Goal: Task Accomplishment & Management: Use online tool/utility

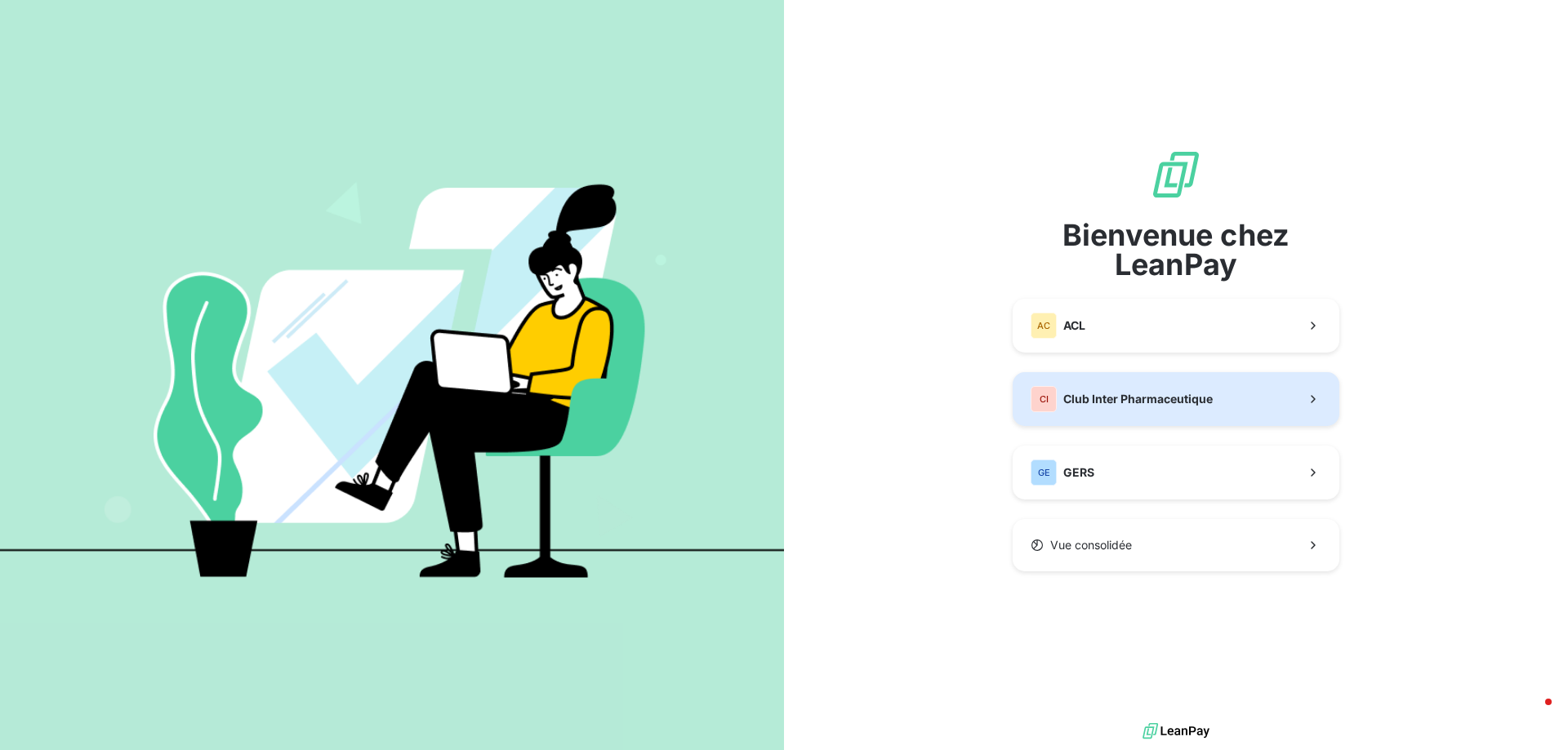
click at [1186, 404] on span "Club Inter Pharmaceutique" at bounding box center [1138, 398] width 150 height 16
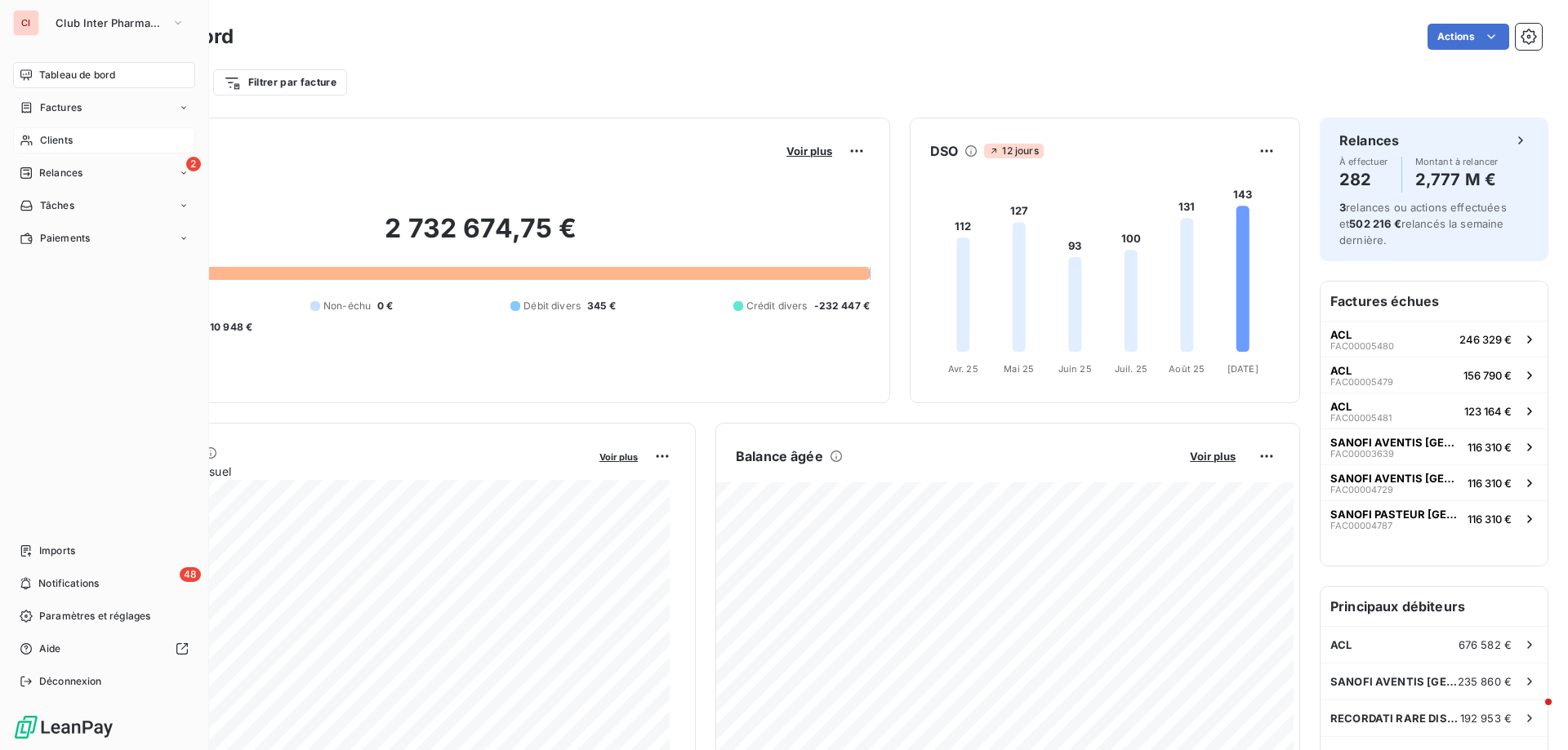
click at [31, 137] on icon at bounding box center [26, 140] width 14 height 13
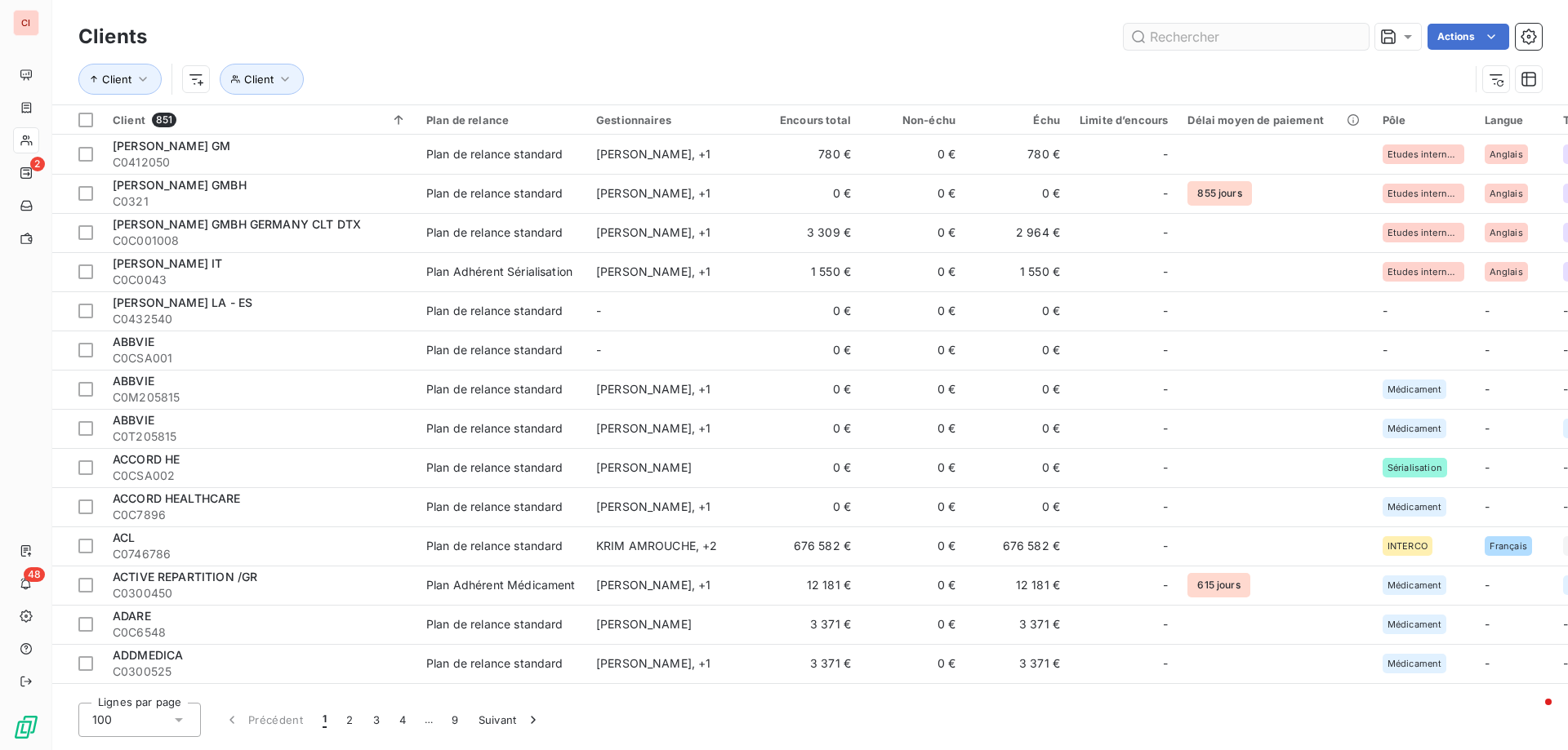
click at [1262, 44] on input "text" at bounding box center [1246, 37] width 245 height 26
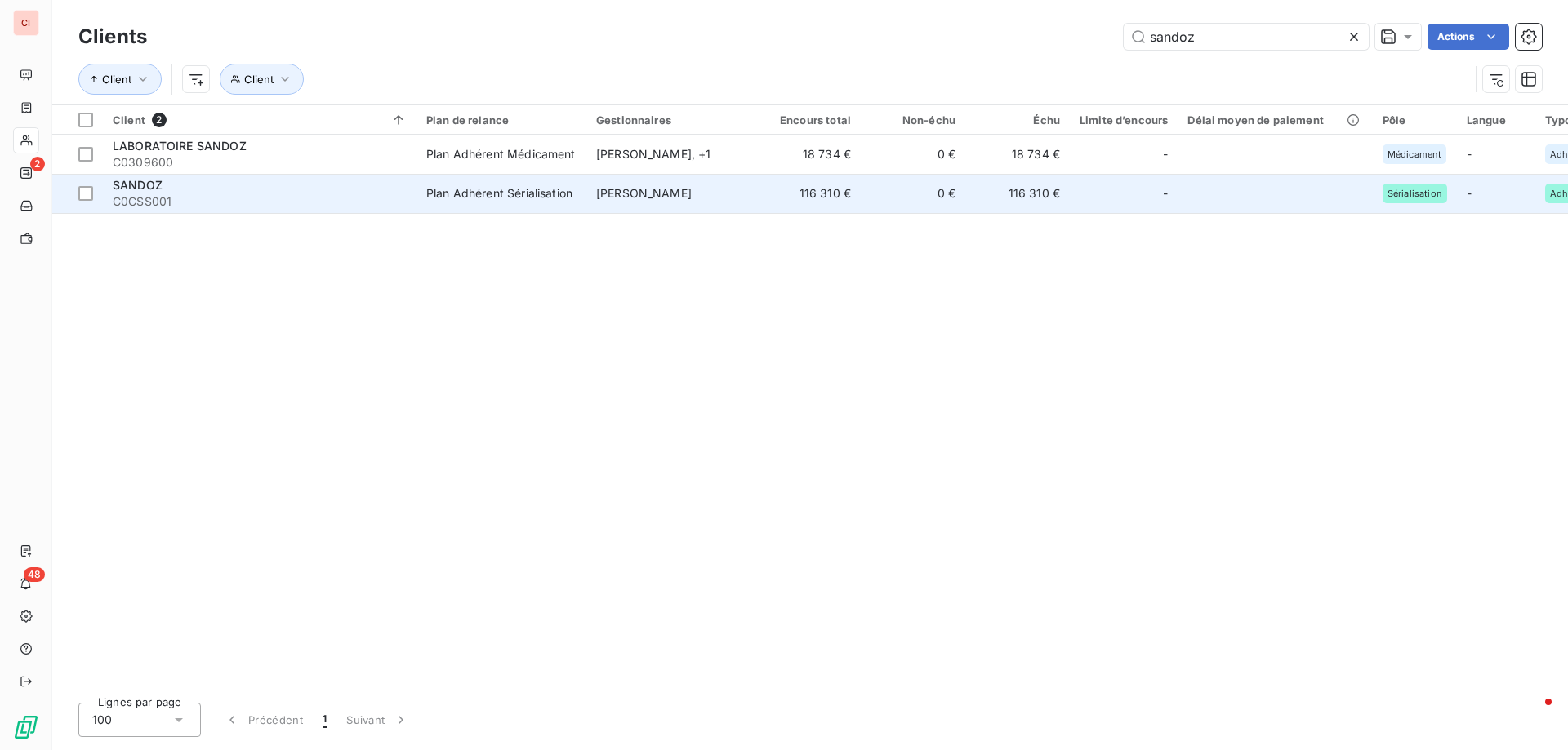
type input "sandoz"
click at [612, 190] on span "[PERSON_NAME]" at bounding box center [644, 193] width 95 height 14
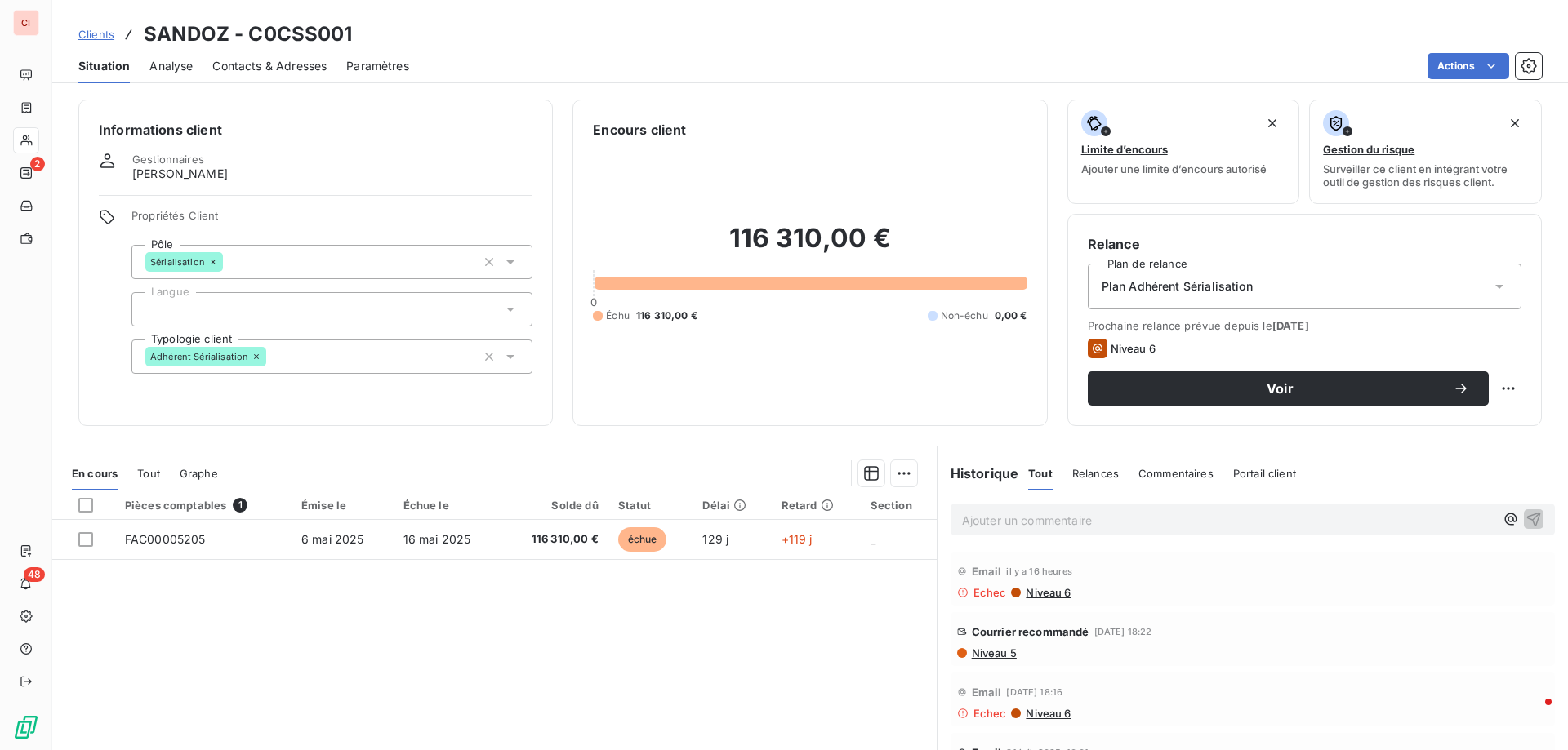
click at [282, 59] on span "Contacts & Adresses" at bounding box center [269, 65] width 115 height 16
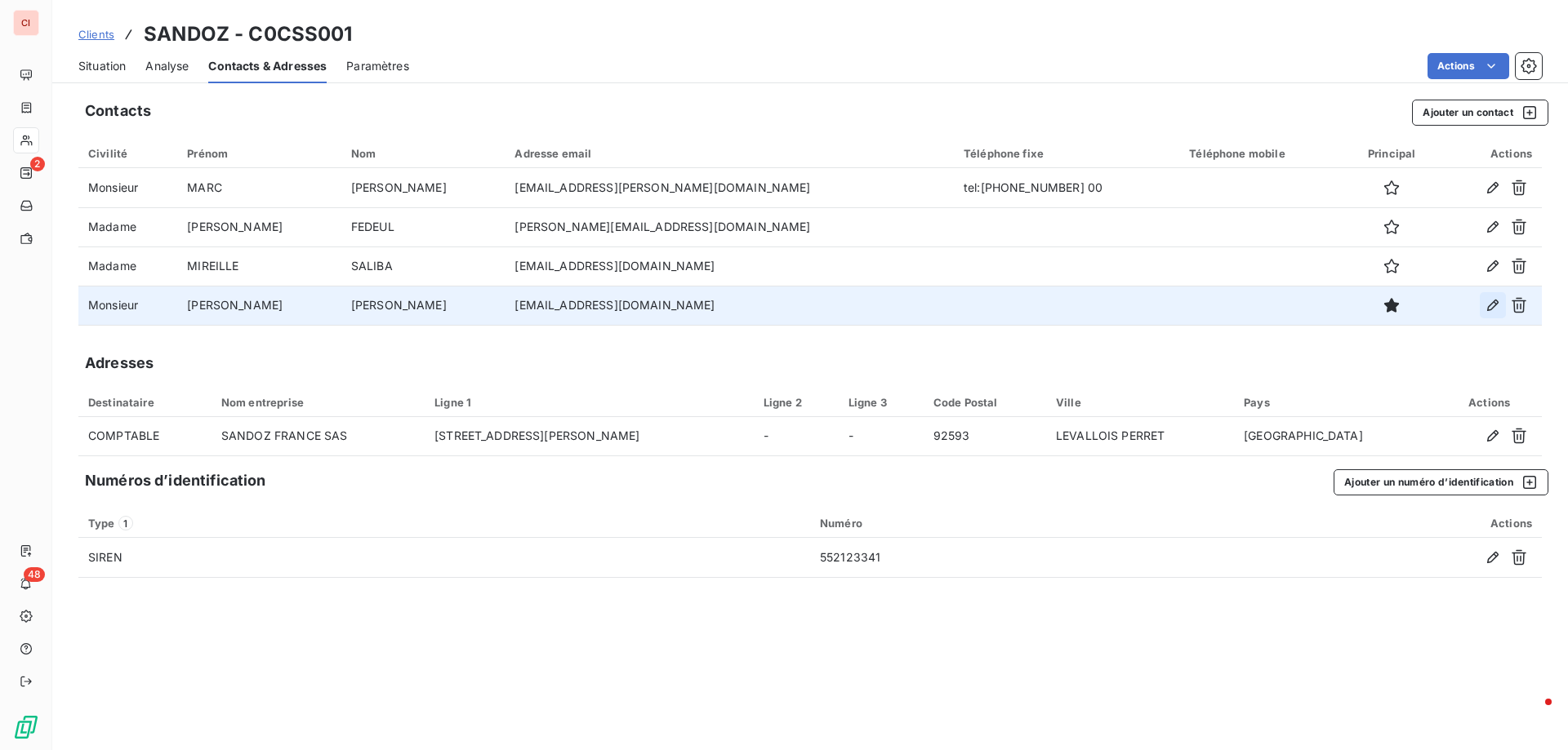
click at [1485, 307] on icon "button" at bounding box center [1492, 305] width 16 height 16
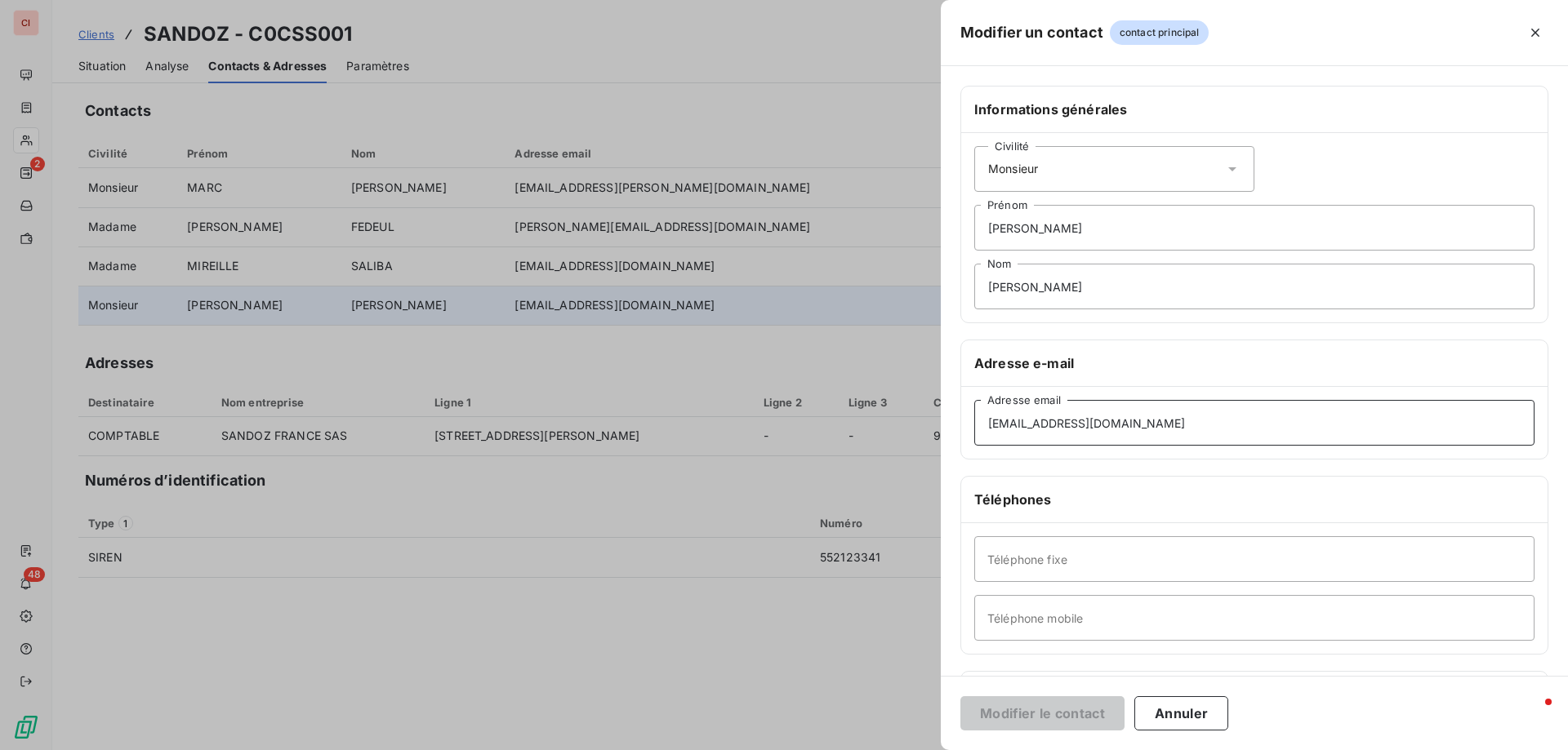
click at [1087, 426] on input "[EMAIL_ADDRESS][DOMAIN_NAME]" at bounding box center [1254, 423] width 560 height 46
type input "[EMAIL_ADDRESS][PERSON_NAME][DOMAIN_NAME]"
click at [1079, 716] on button "Modifier le contact" at bounding box center [1042, 713] width 164 height 34
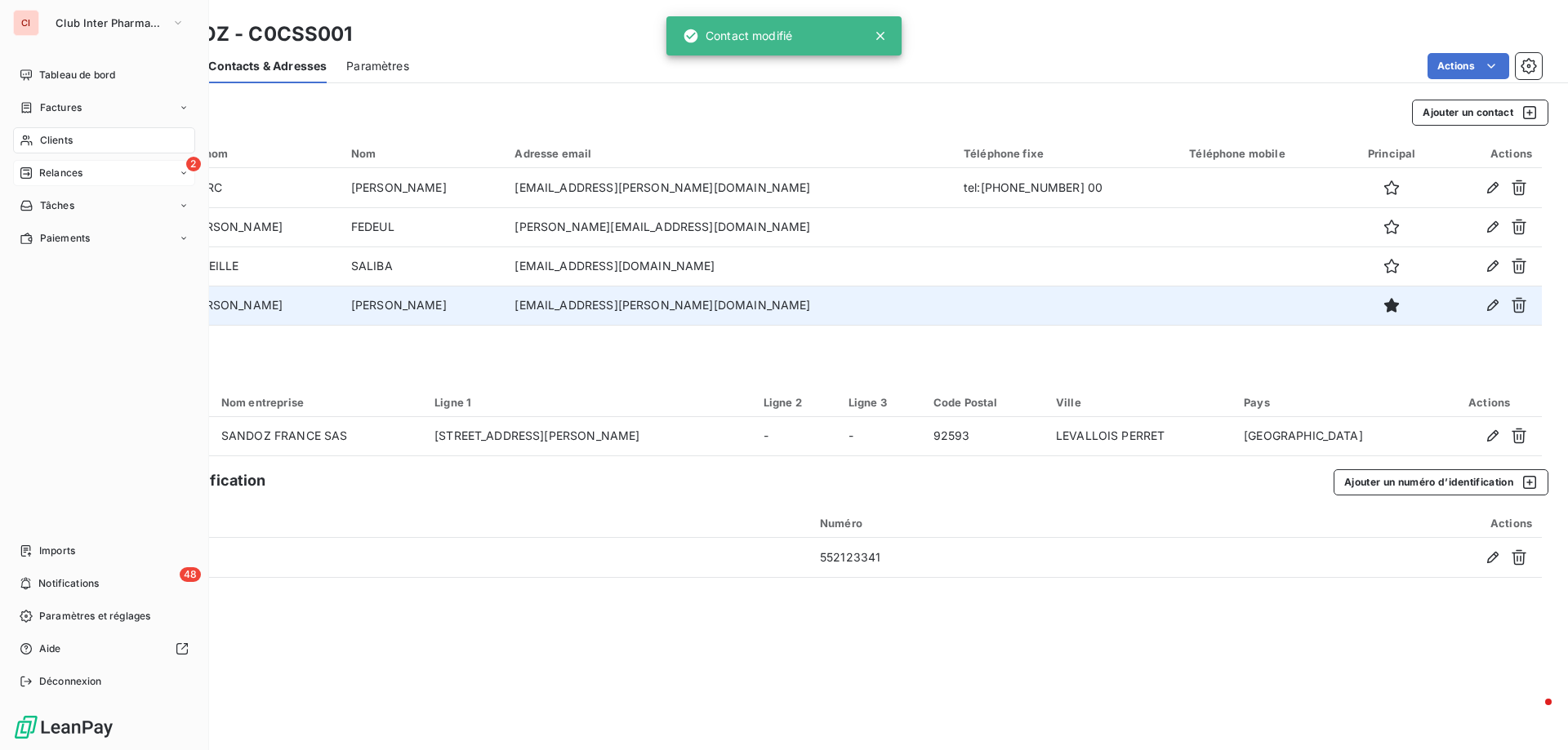
click at [57, 169] on span "Relances" at bounding box center [60, 172] width 43 height 14
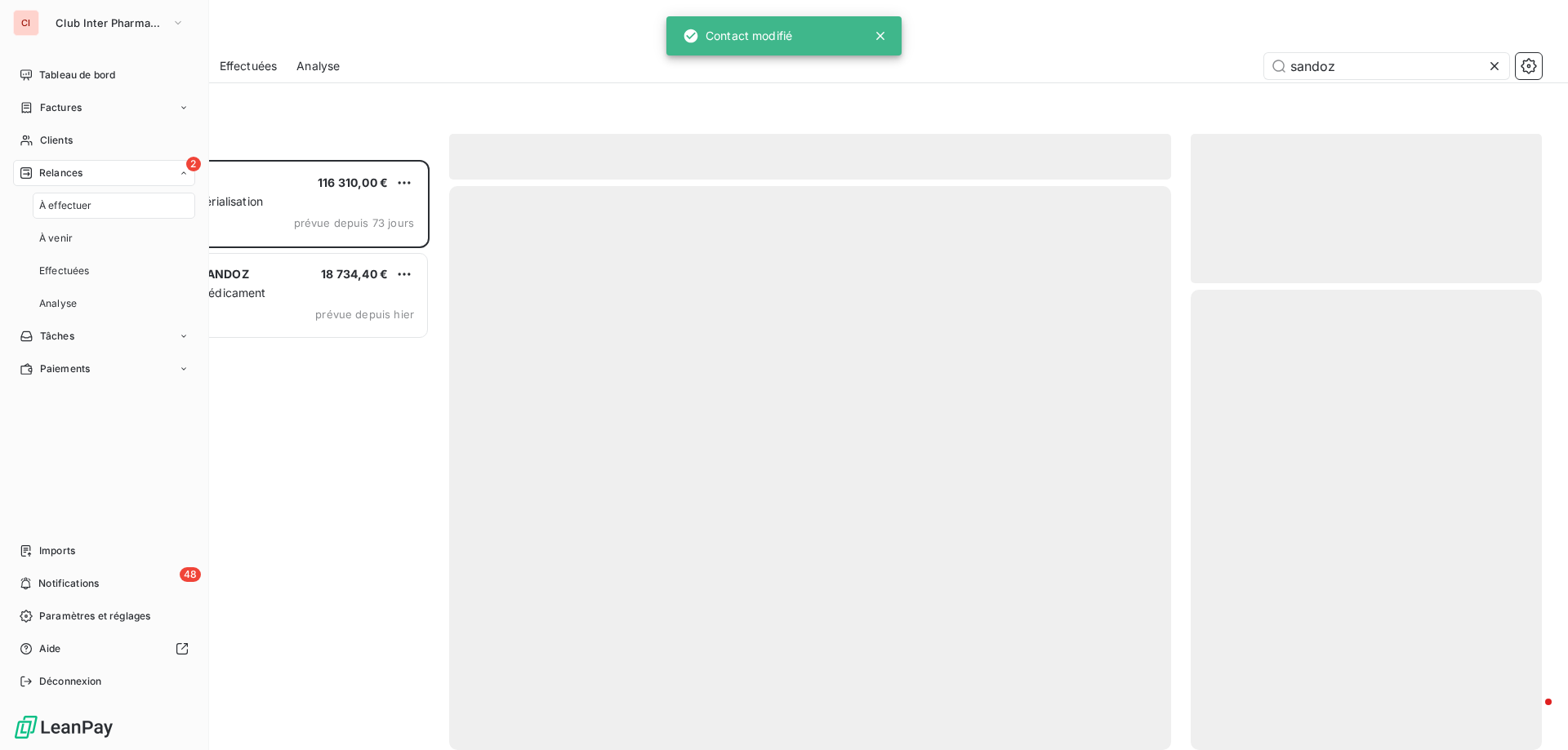
scroll to position [578, 339]
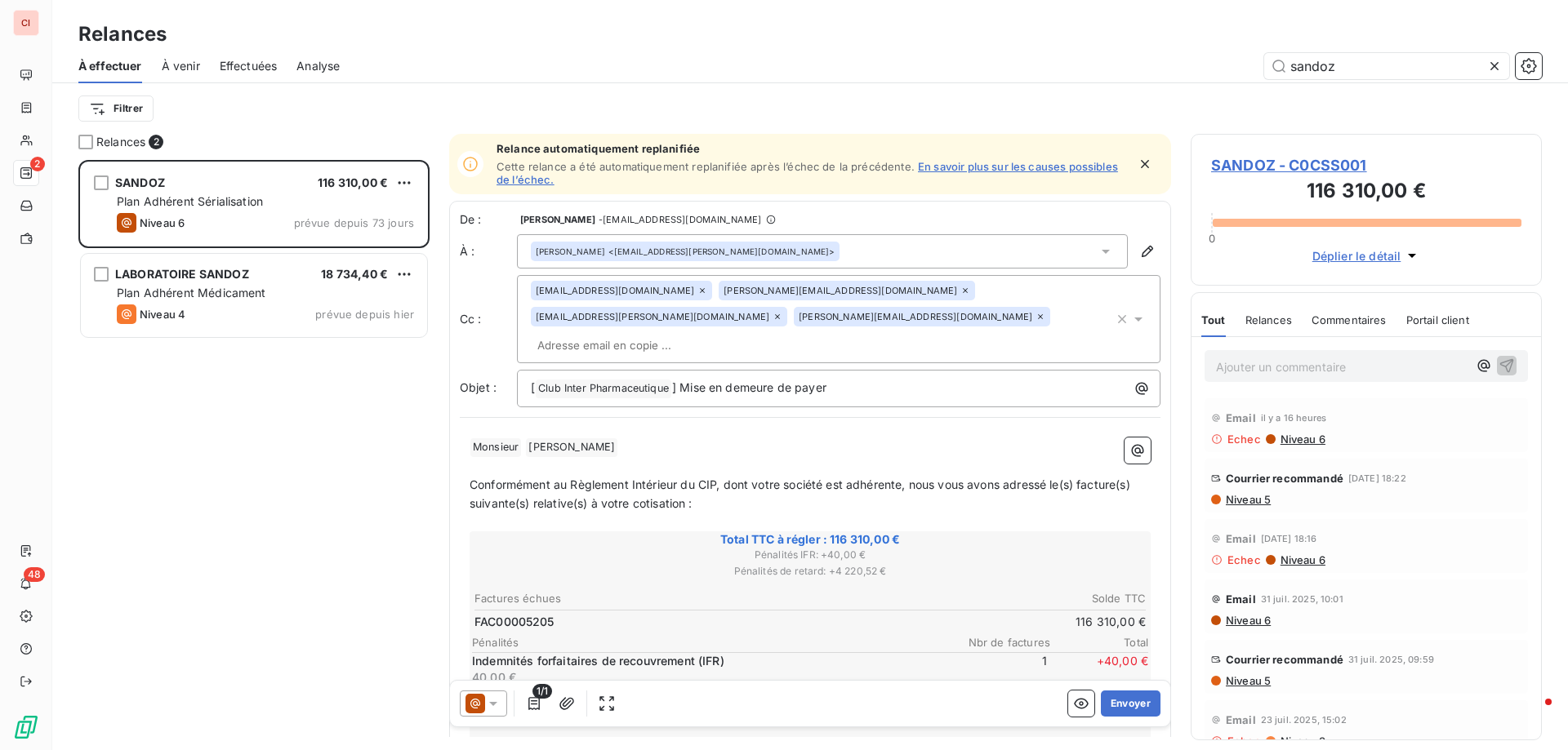
click at [496, 701] on icon at bounding box center [493, 703] width 16 height 16
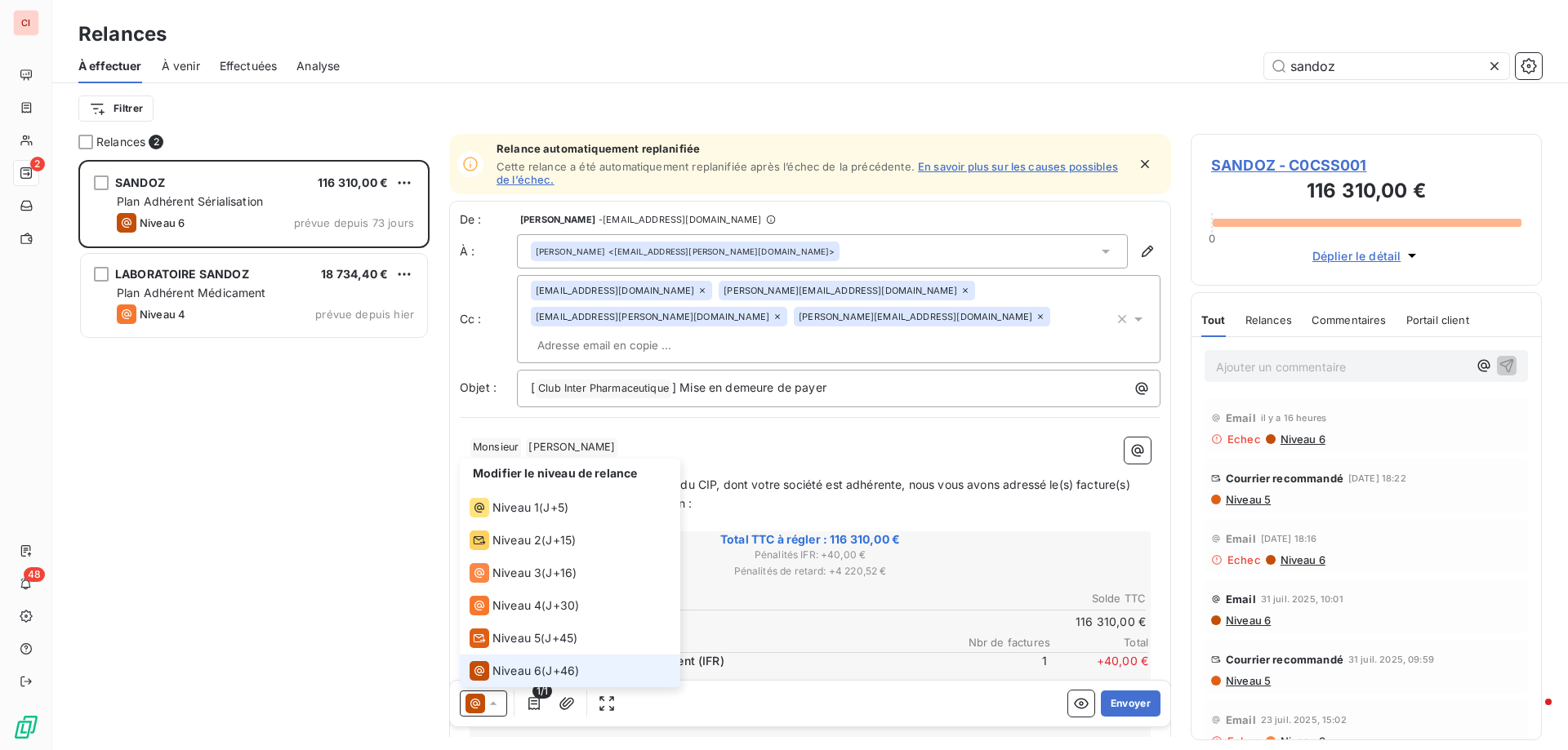
click at [508, 672] on span "Niveau 6" at bounding box center [517, 670] width 49 height 16
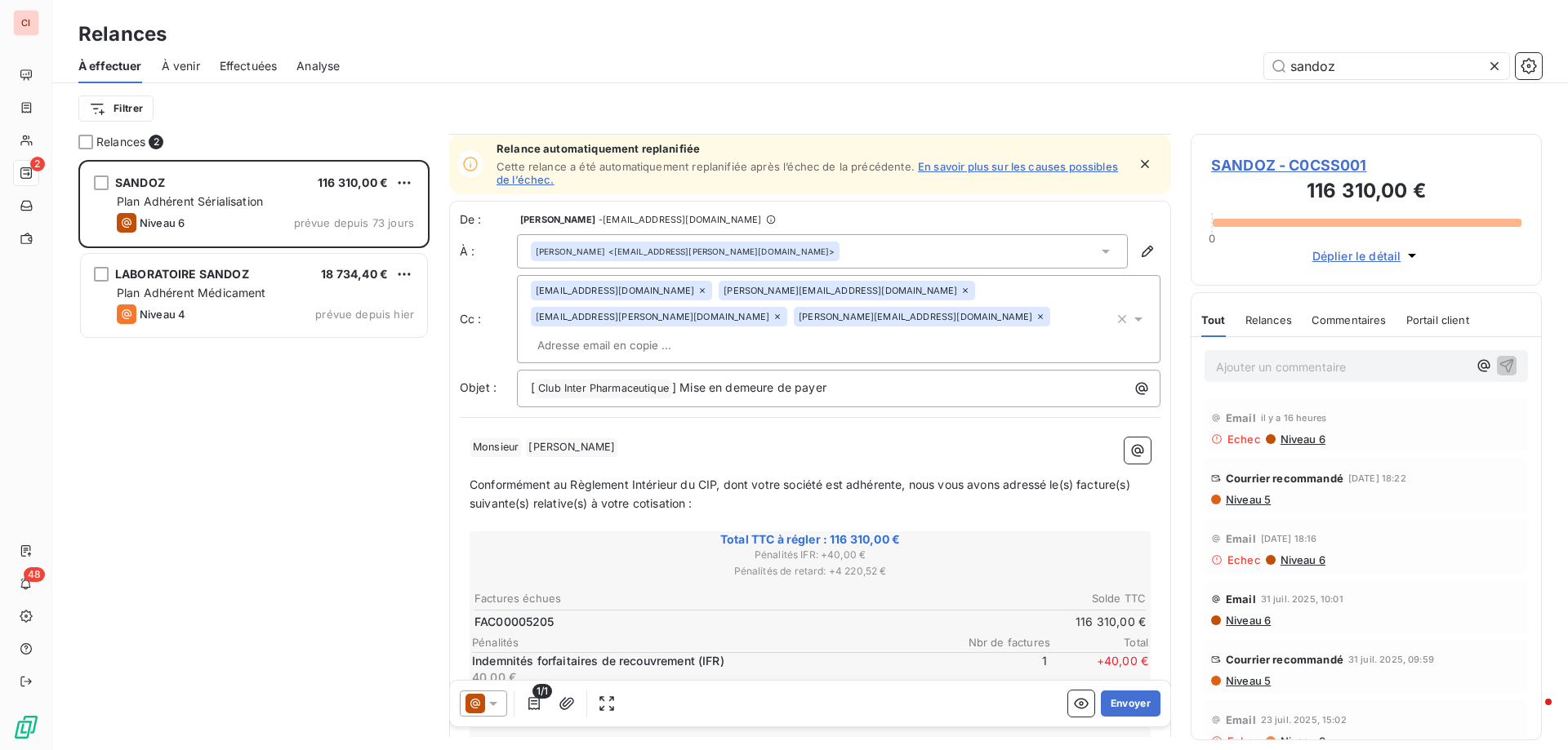
scroll to position [245, 0]
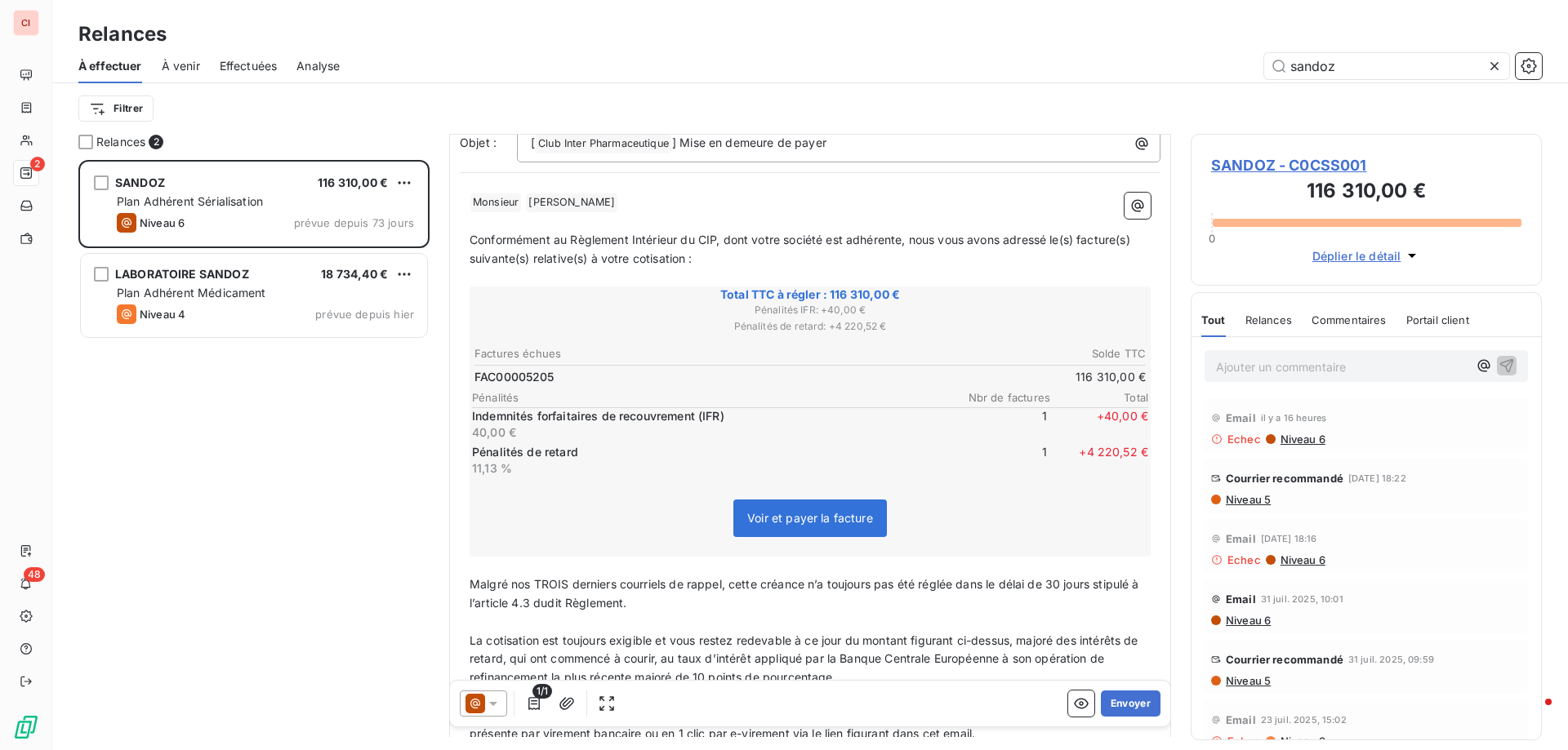
click at [570, 577] on span "Malgré nos TROIS derniers courriels de rappel, cette créance n’a toujours pas é…" at bounding box center [807, 593] width 673 height 32
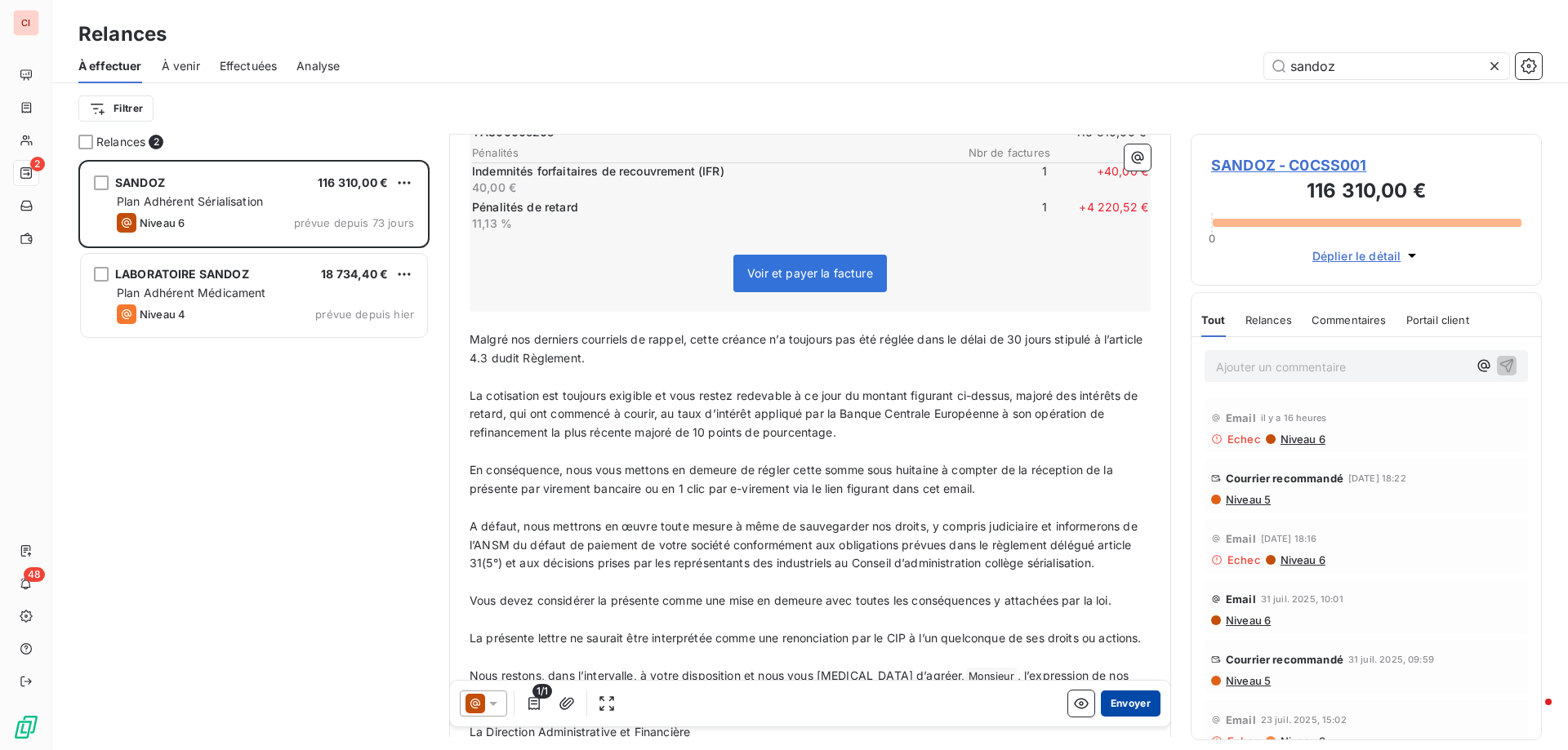
click at [1117, 707] on button "Envoyer" at bounding box center [1130, 703] width 59 height 26
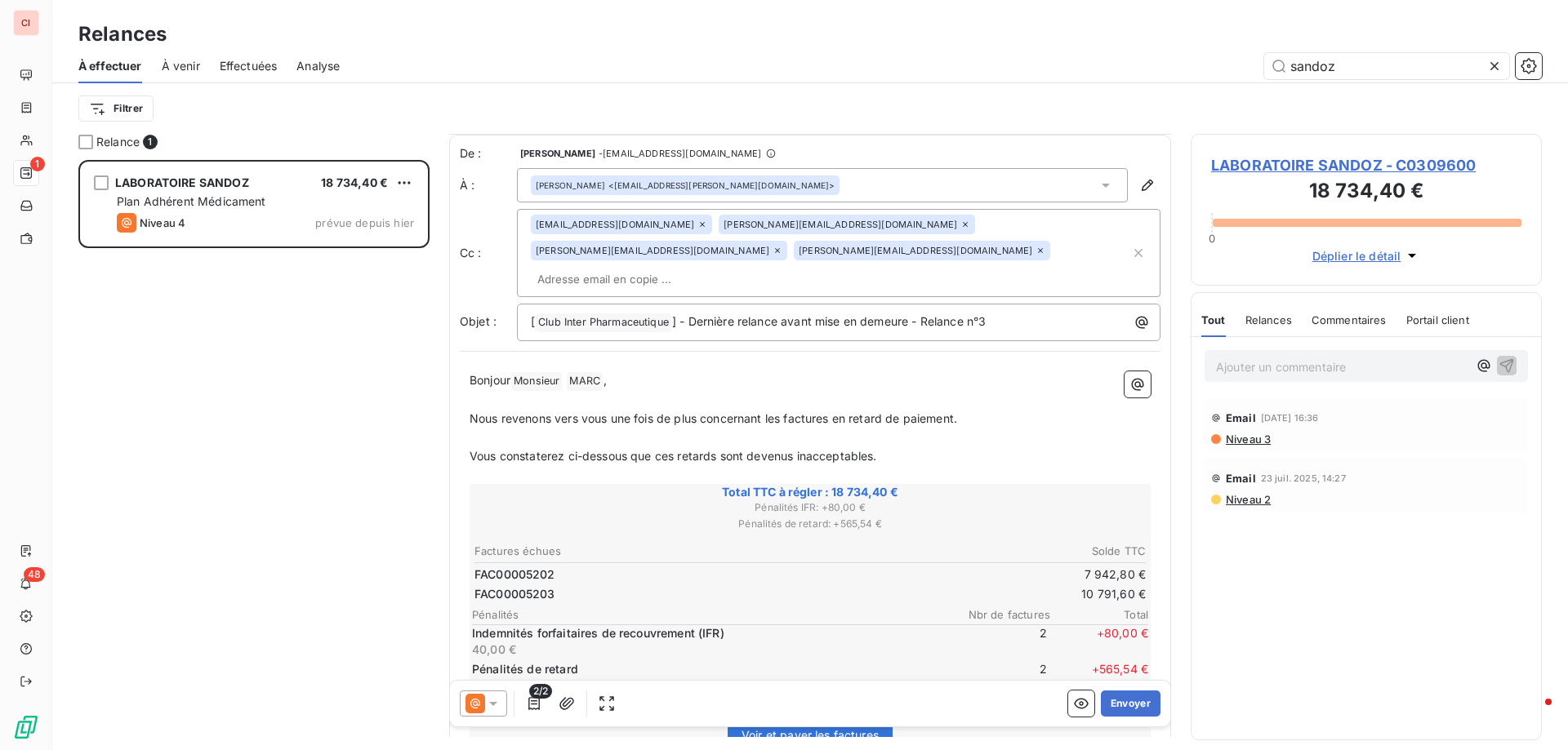
scroll to position [164, 0]
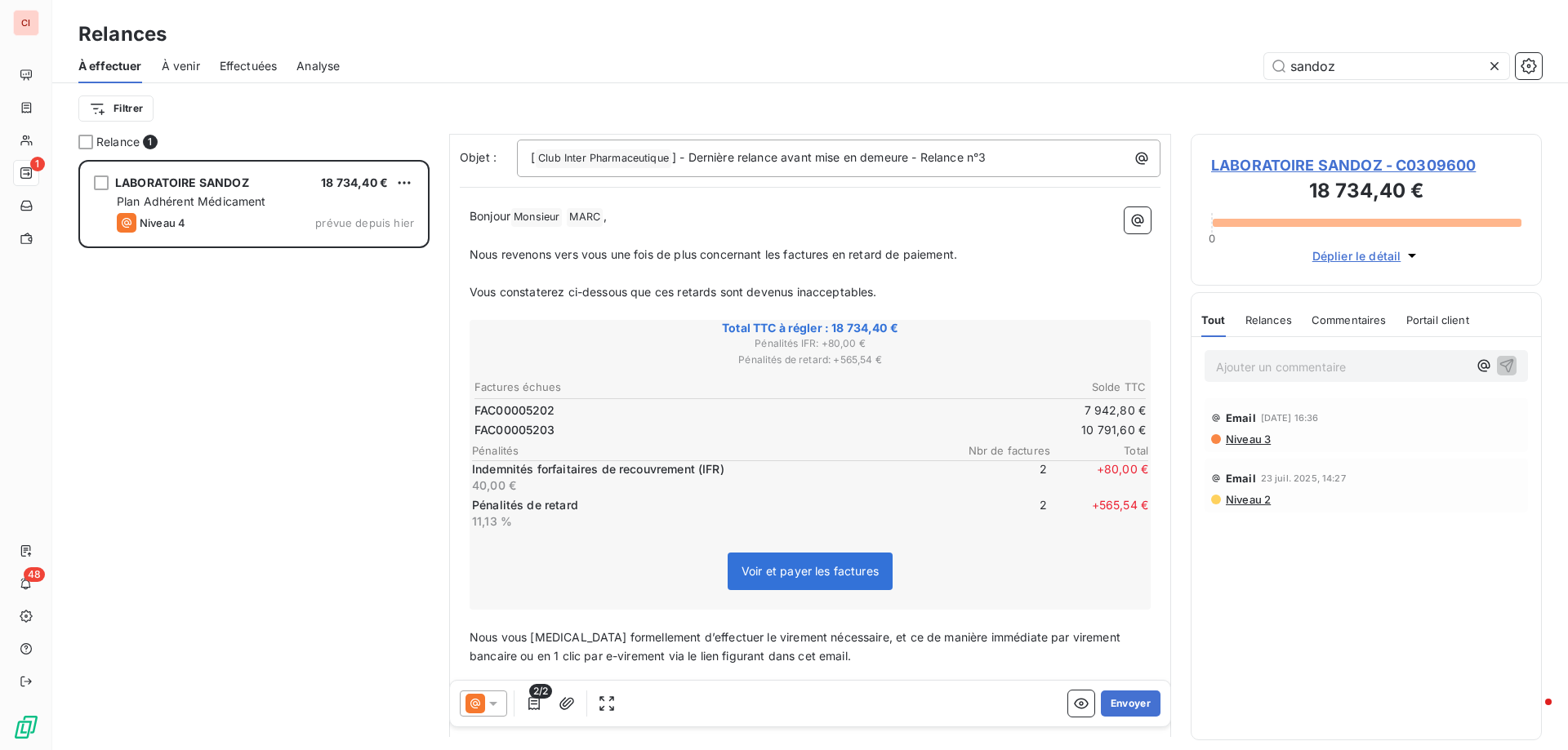
click at [1099, 402] on td "7 942,80 €" at bounding box center [978, 410] width 336 height 18
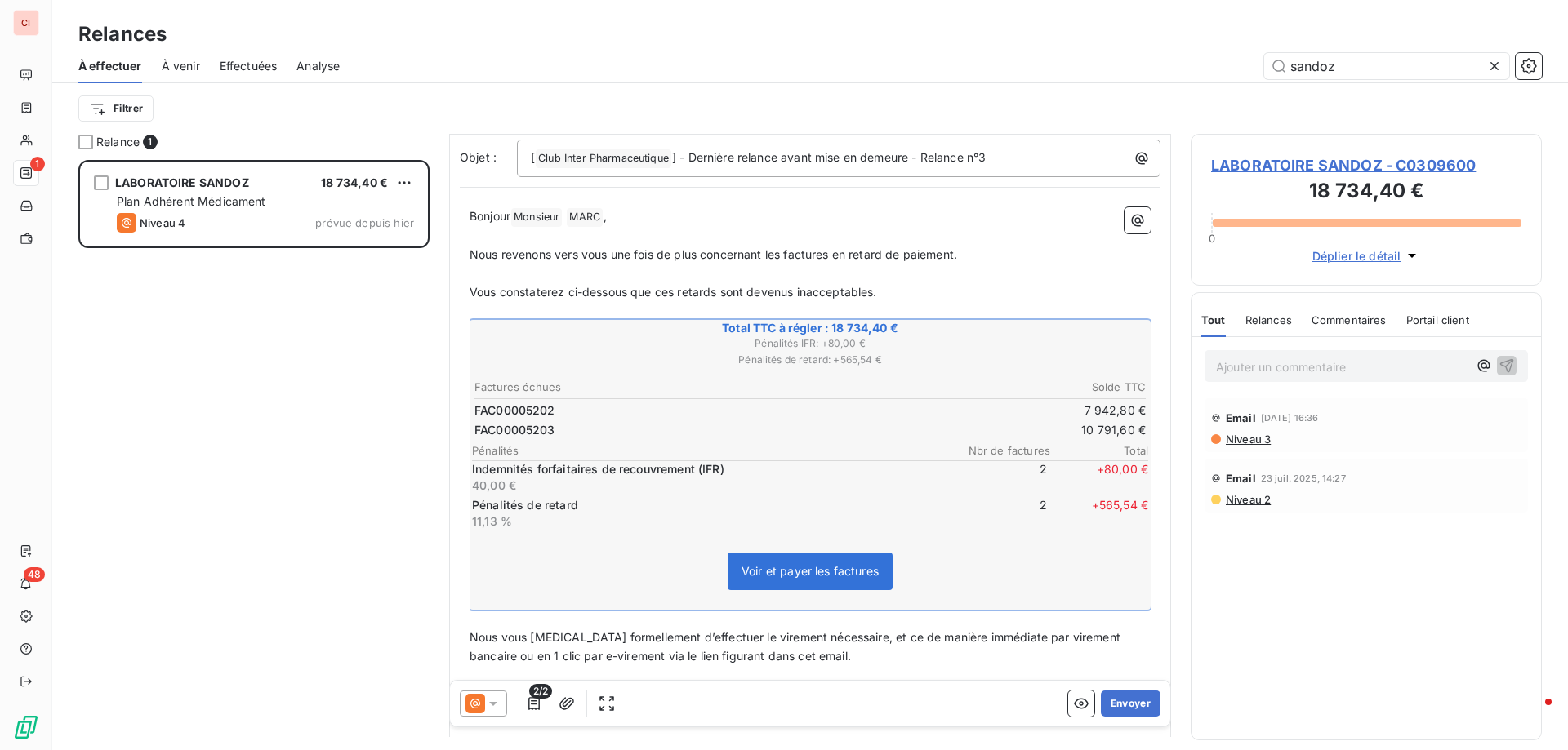
scroll to position [398, 0]
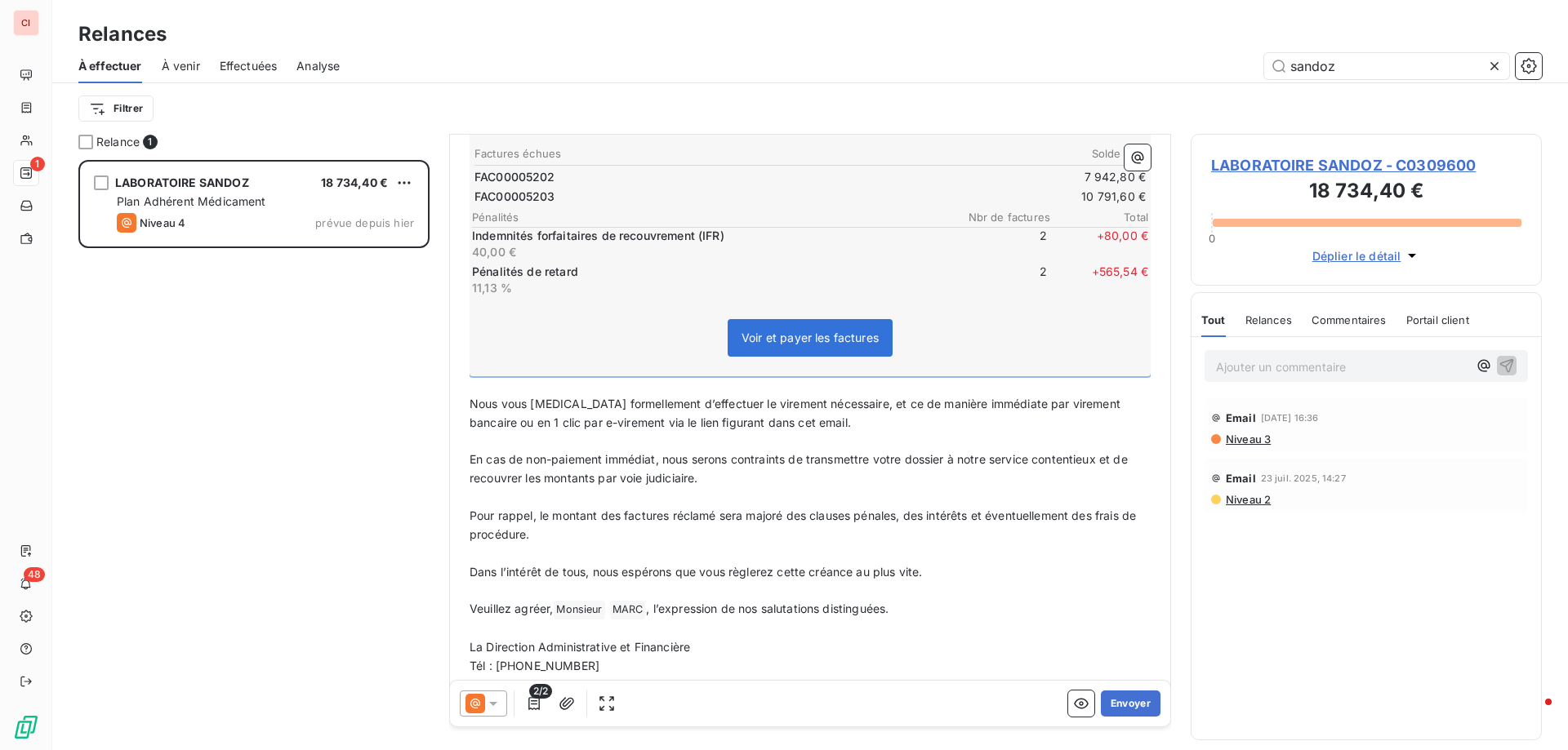
click at [846, 321] on span "Voir et payer les factures" at bounding box center [810, 338] width 165 height 37
click at [841, 330] on span "Voir et payer les factures" at bounding box center [810, 337] width 137 height 14
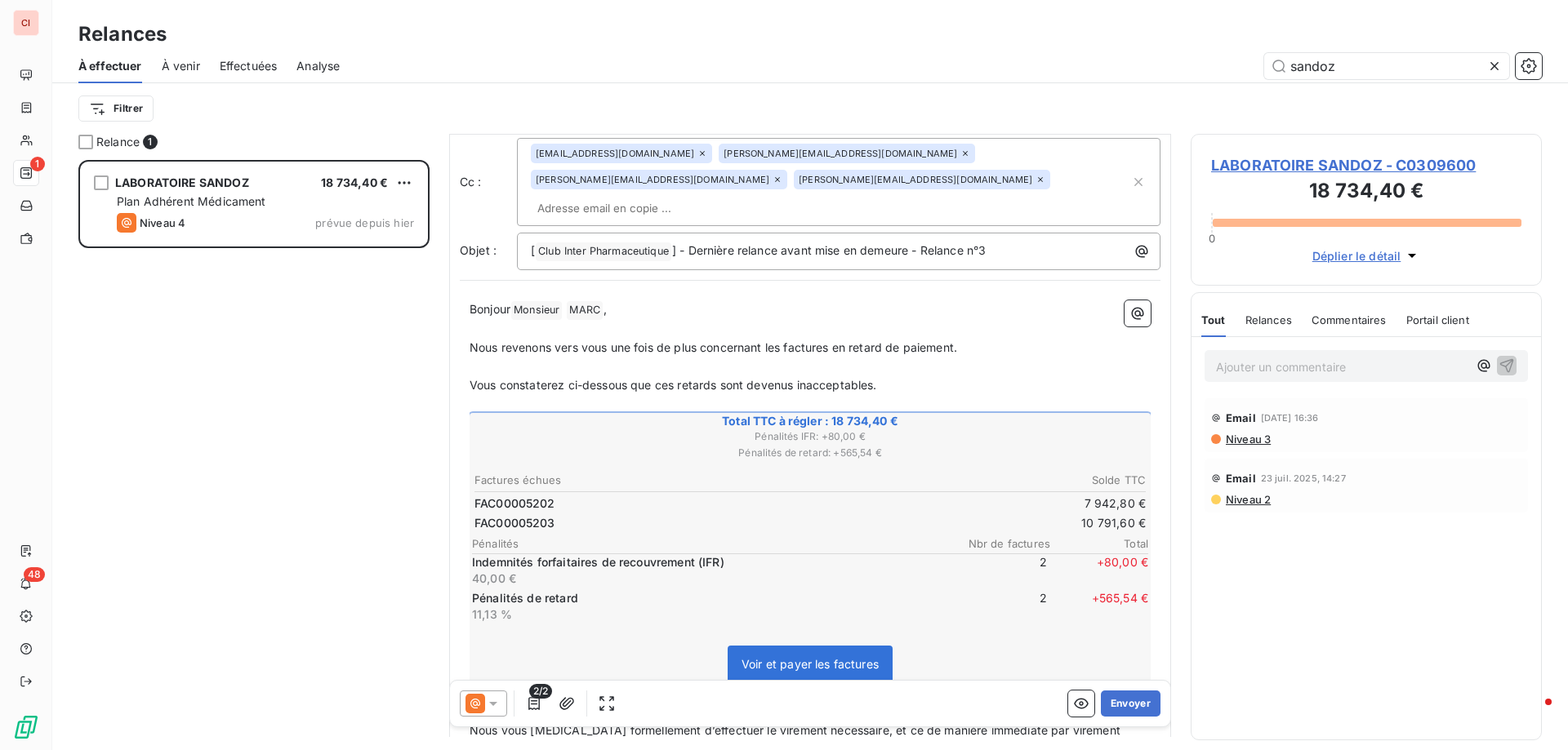
scroll to position [0, 0]
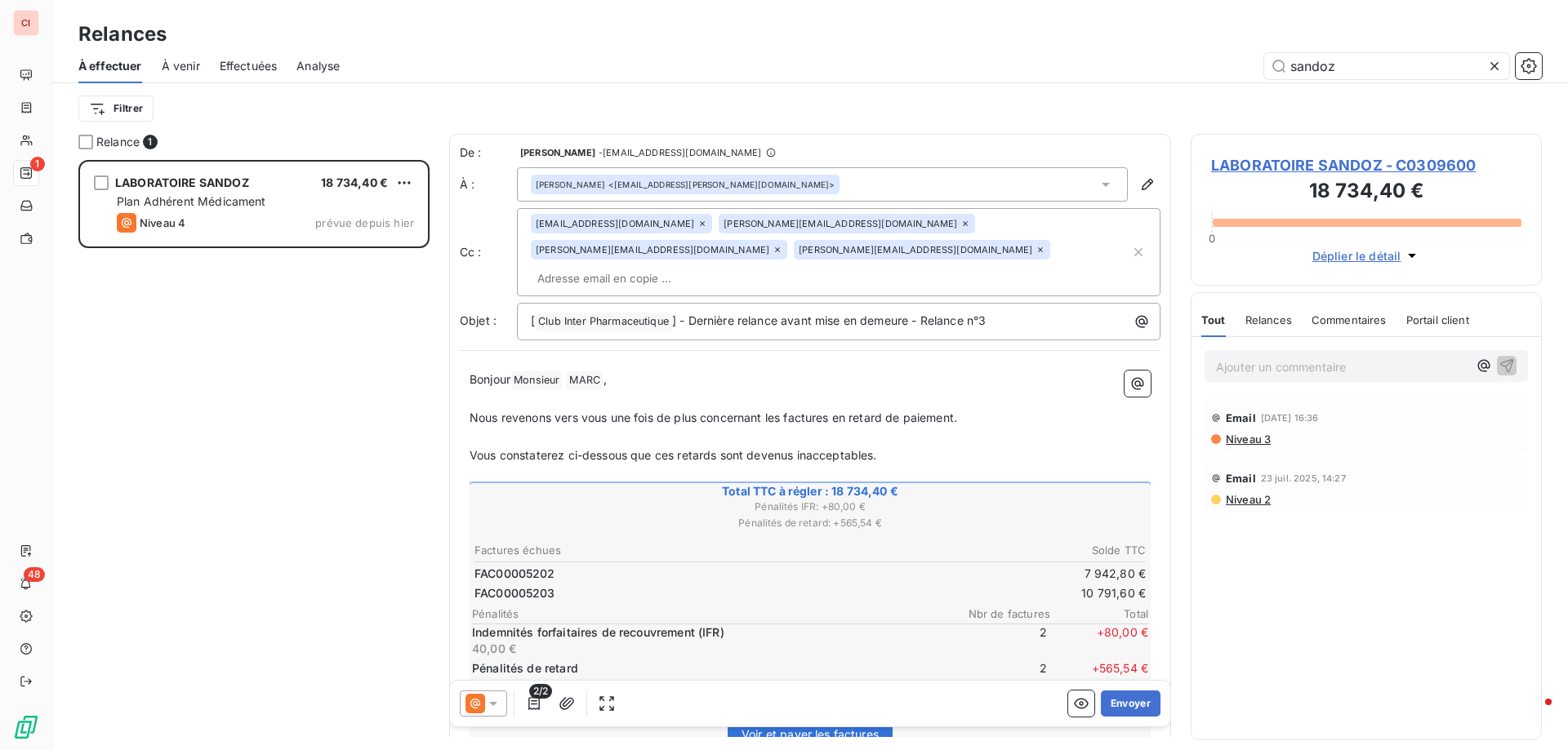
click at [1099, 176] on div "[PERSON_NAME] <[EMAIL_ADDRESS][PERSON_NAME][DOMAIN_NAME]>" at bounding box center [822, 184] width 611 height 34
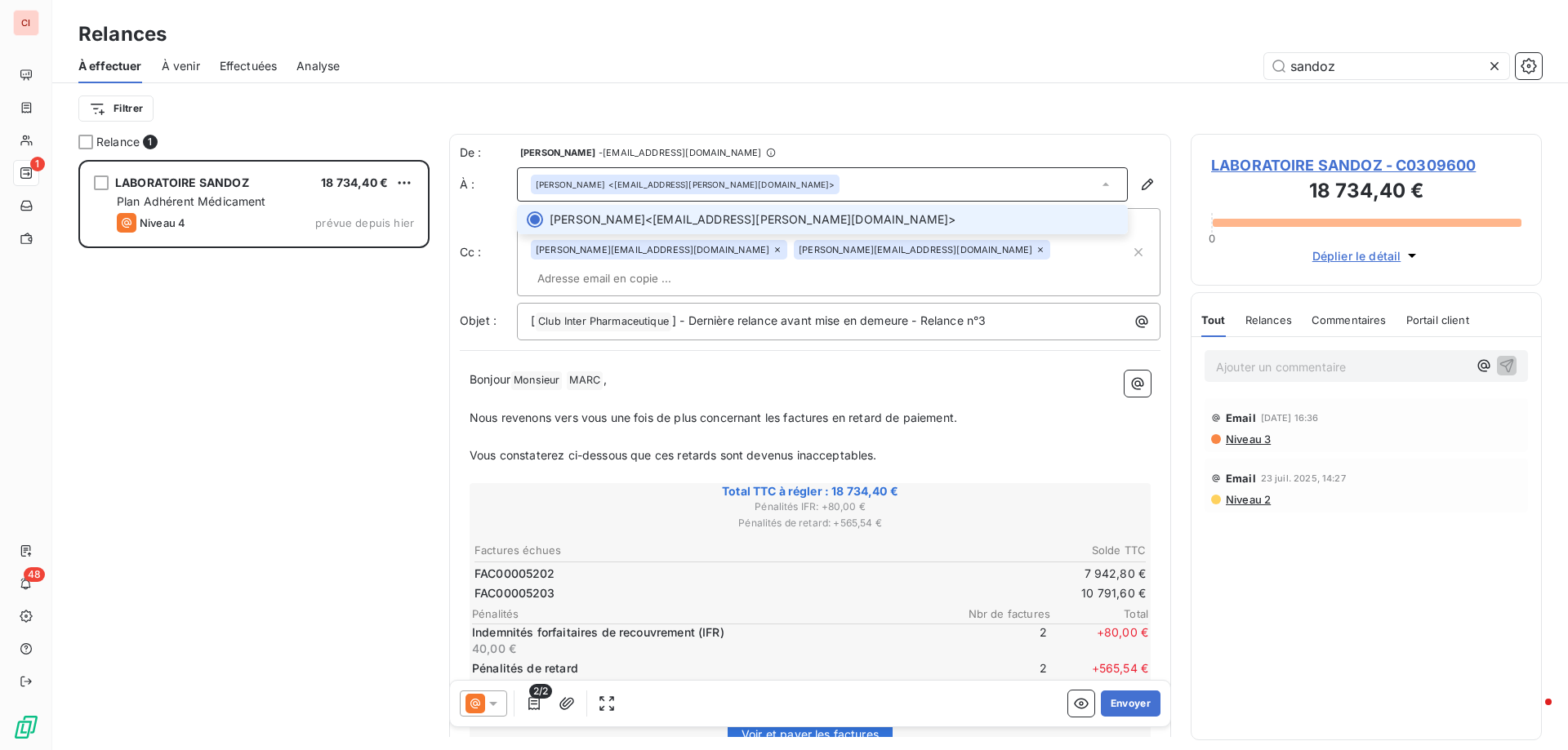
click at [1099, 176] on div "[PERSON_NAME] <[EMAIL_ADDRESS][PERSON_NAME][DOMAIN_NAME]>" at bounding box center [822, 184] width 611 height 34
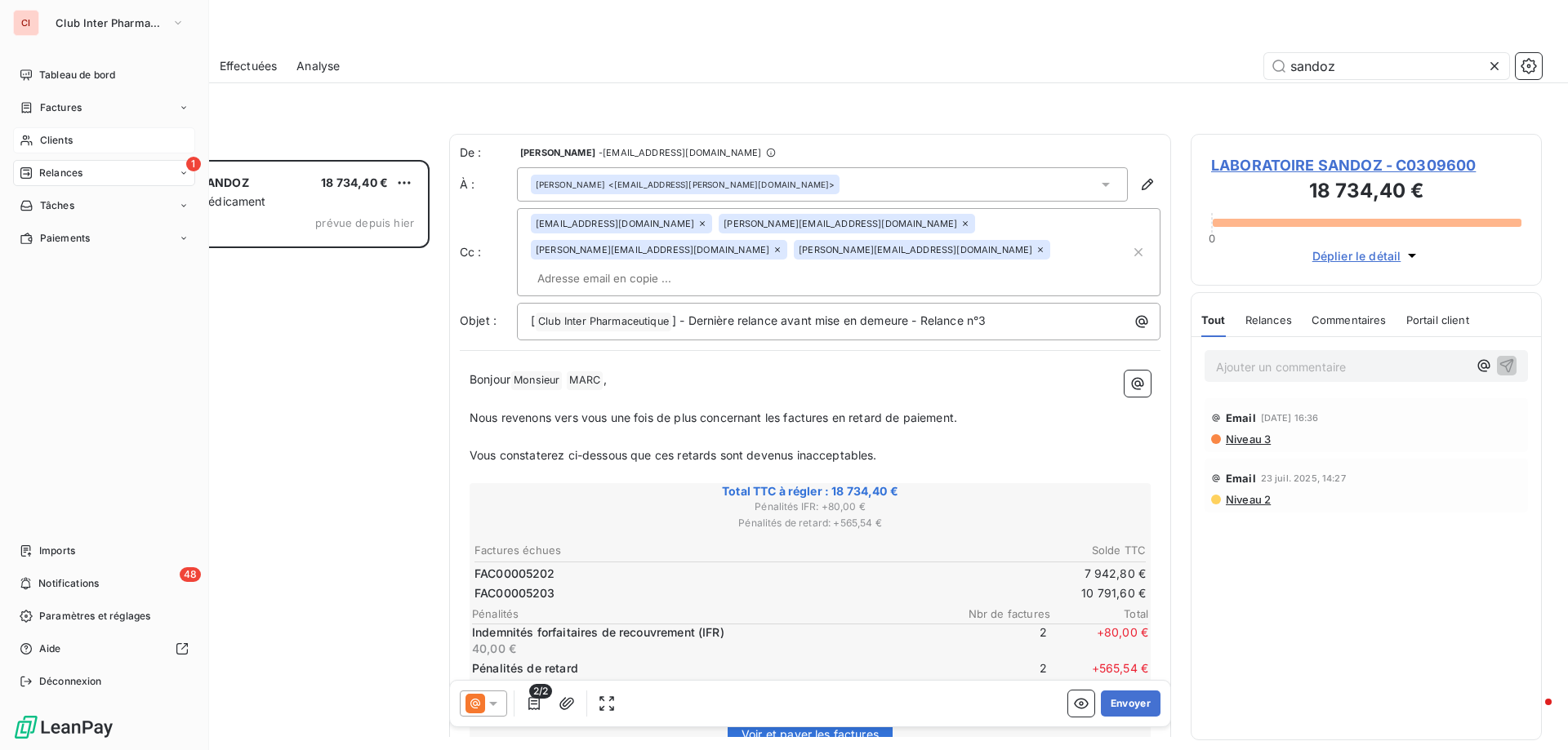
click at [48, 144] on span "Clients" at bounding box center [56, 140] width 32 height 14
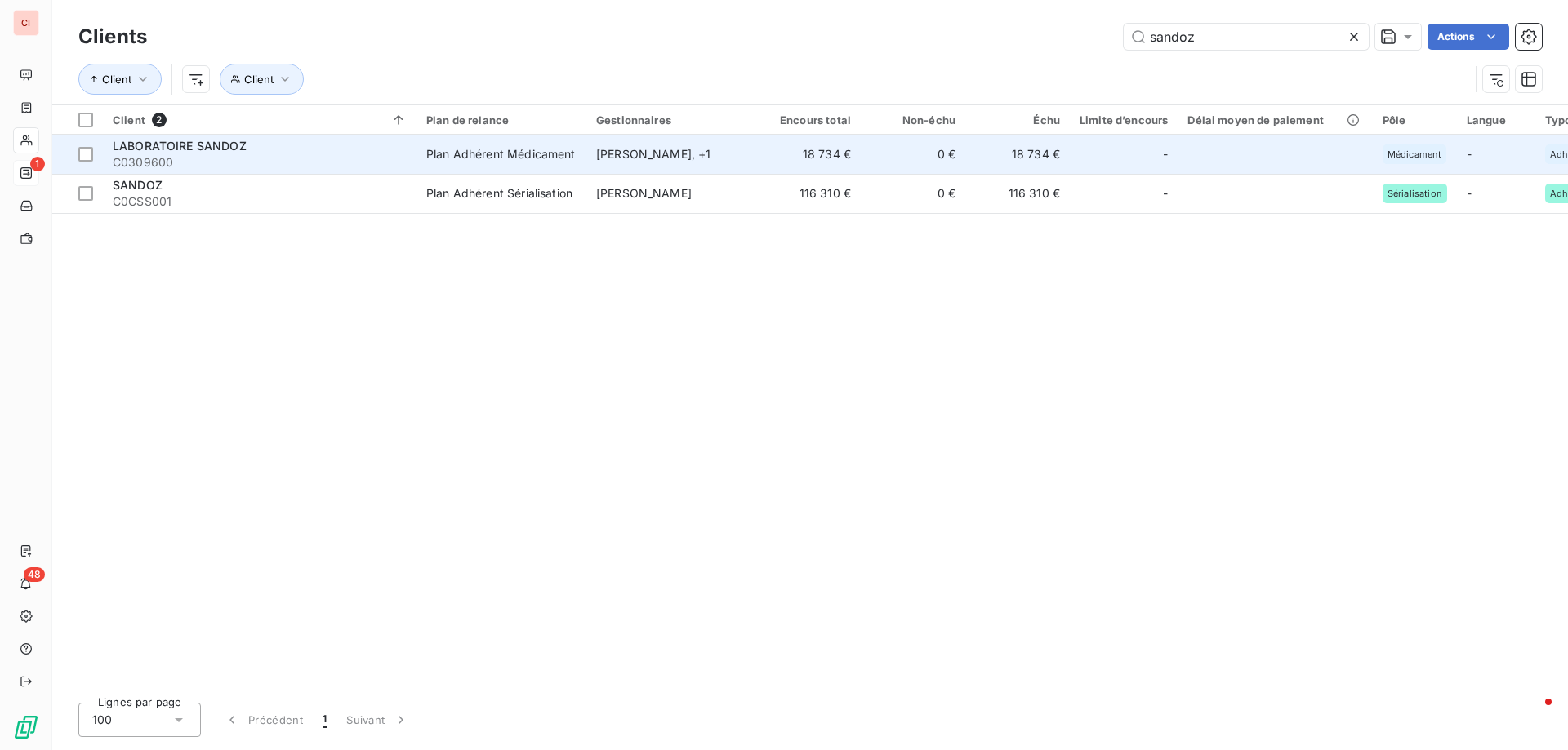
click at [688, 158] on div "[PERSON_NAME] , + 1" at bounding box center [671, 154] width 150 height 16
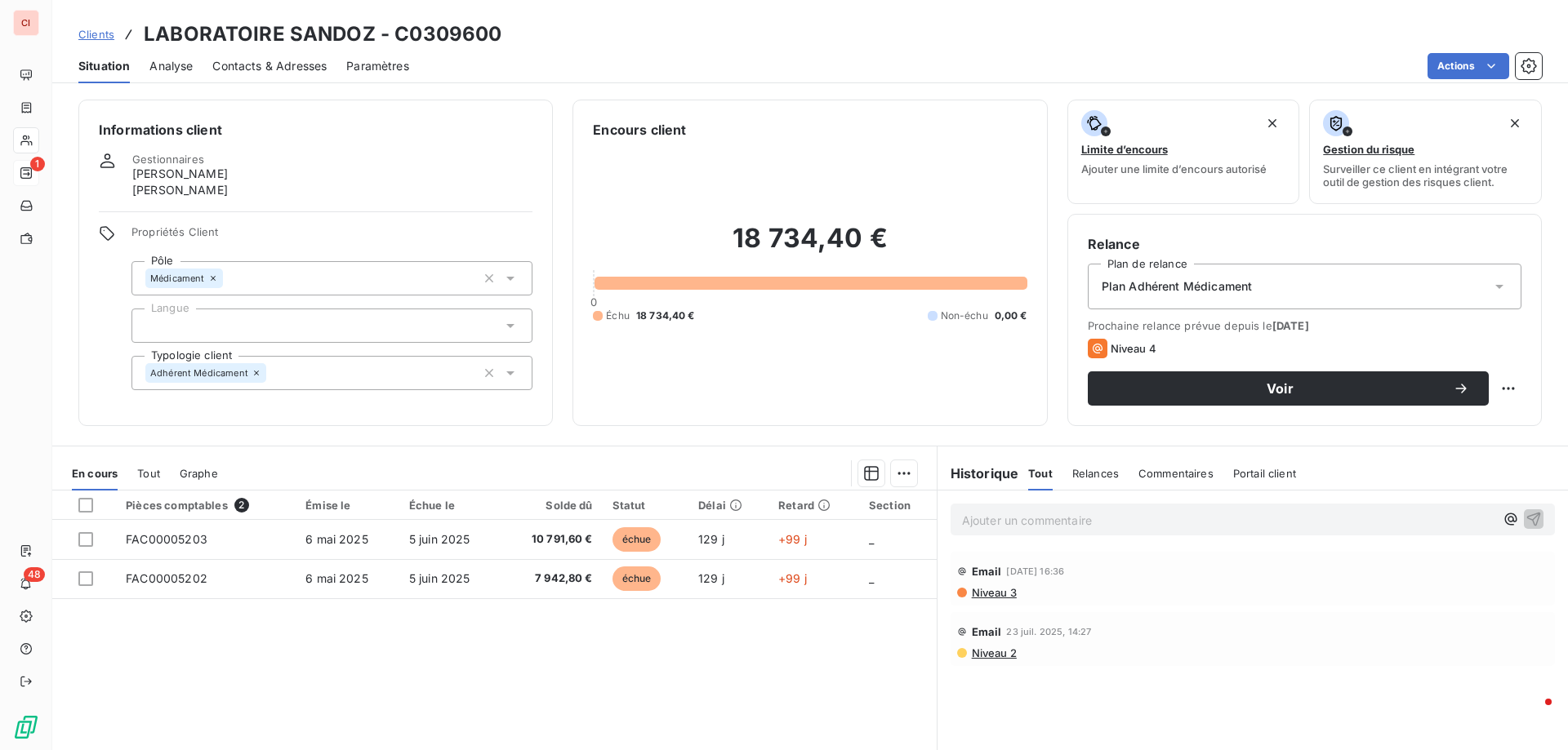
click at [311, 70] on span "Contacts & Adresses" at bounding box center [269, 65] width 115 height 16
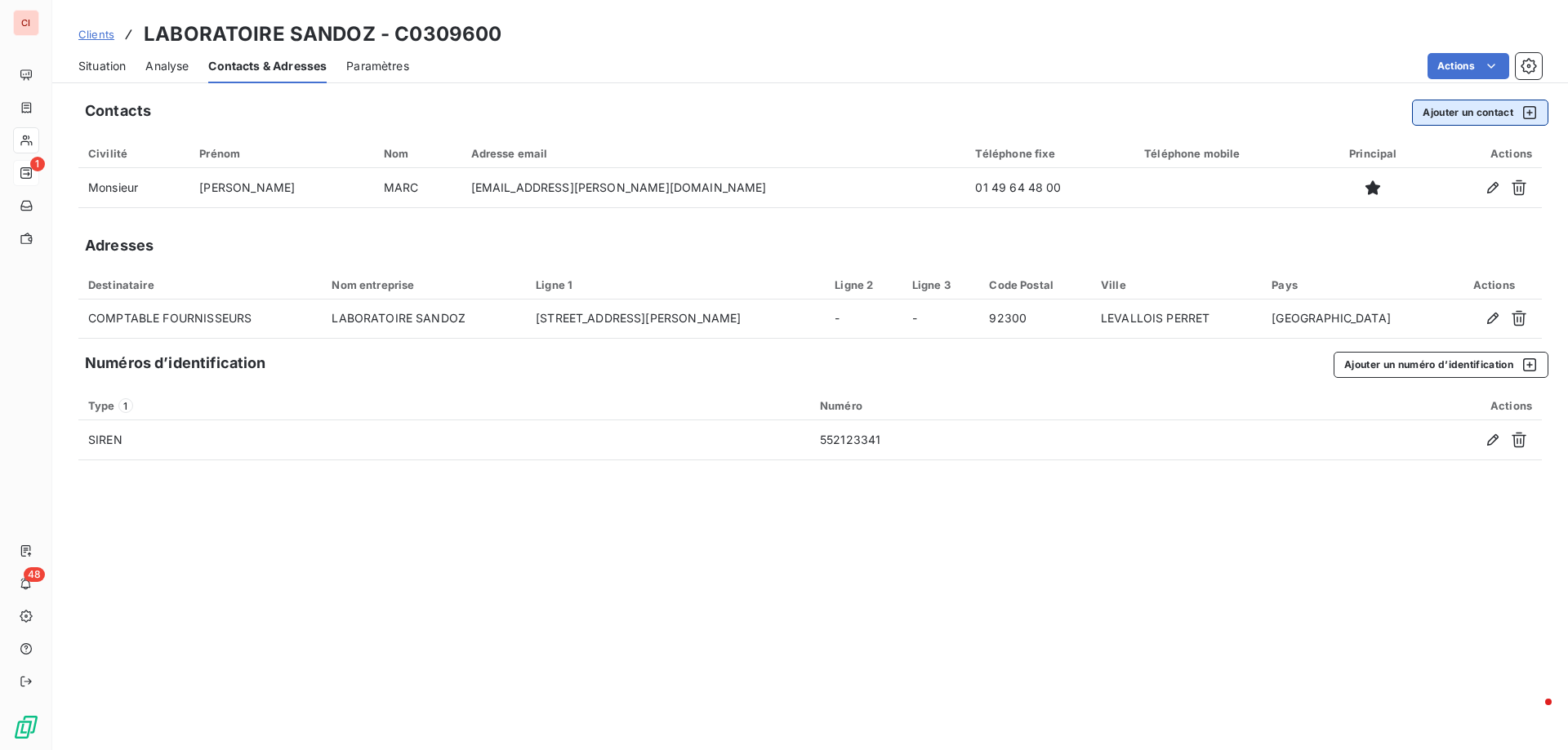
click at [1497, 116] on button "Ajouter un contact" at bounding box center [1480, 112] width 136 height 26
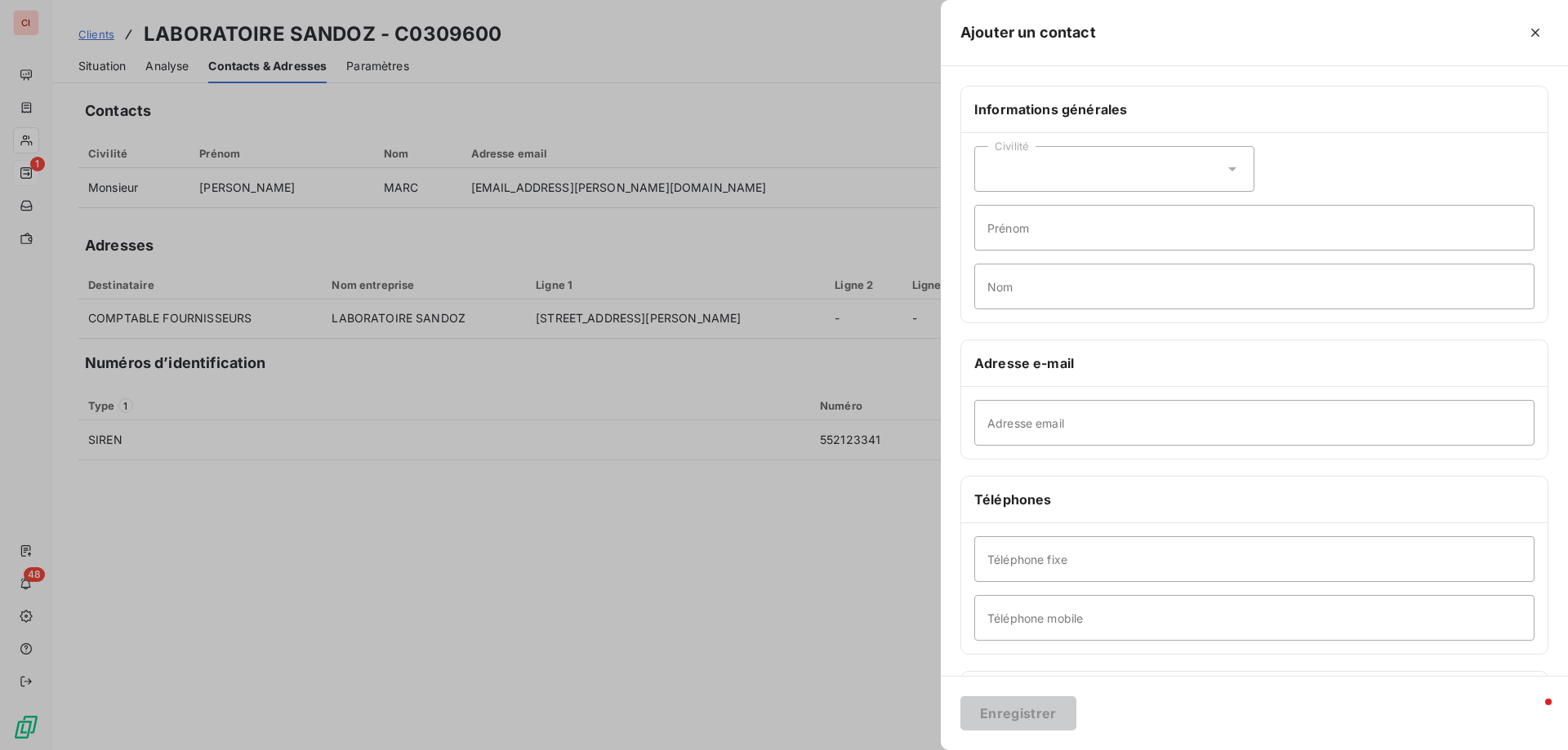
click at [1119, 164] on div "Civilité" at bounding box center [1114, 169] width 280 height 46
click at [1045, 244] on span "Monsieur" at bounding box center [1032, 240] width 49 height 15
click at [1049, 229] on input "Prénom" at bounding box center [1254, 228] width 560 height 46
type input "[PERSON_NAME]"
click at [1079, 278] on input "Nom" at bounding box center [1254, 286] width 560 height 46
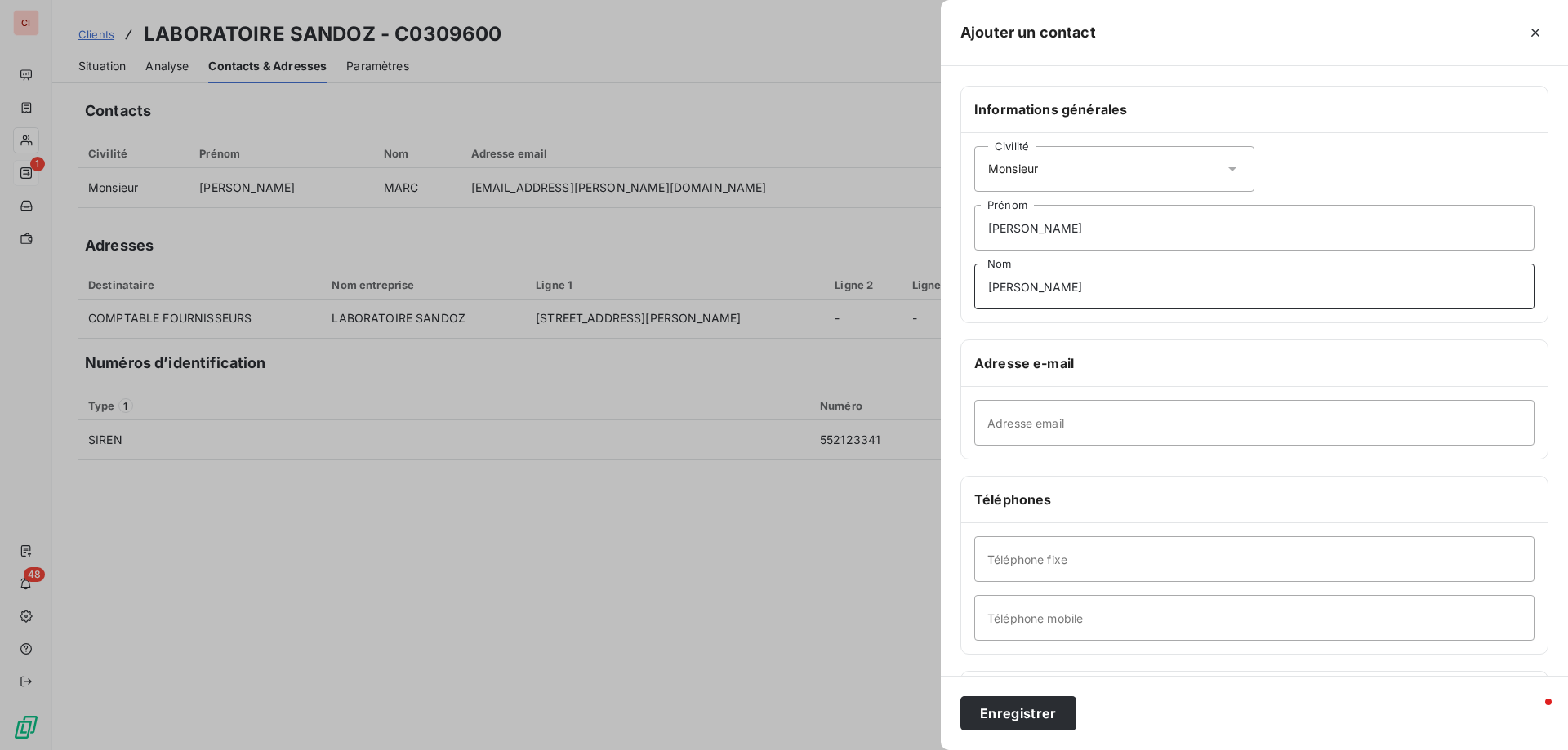
type input "[PERSON_NAME]"
click at [1108, 405] on input "Adresse email" at bounding box center [1254, 423] width 560 height 46
type input "[EMAIL_ADDRESS][PERSON_NAME][DOMAIN_NAME]"
click at [1032, 705] on button "Enregistrer" at bounding box center [1018, 713] width 116 height 34
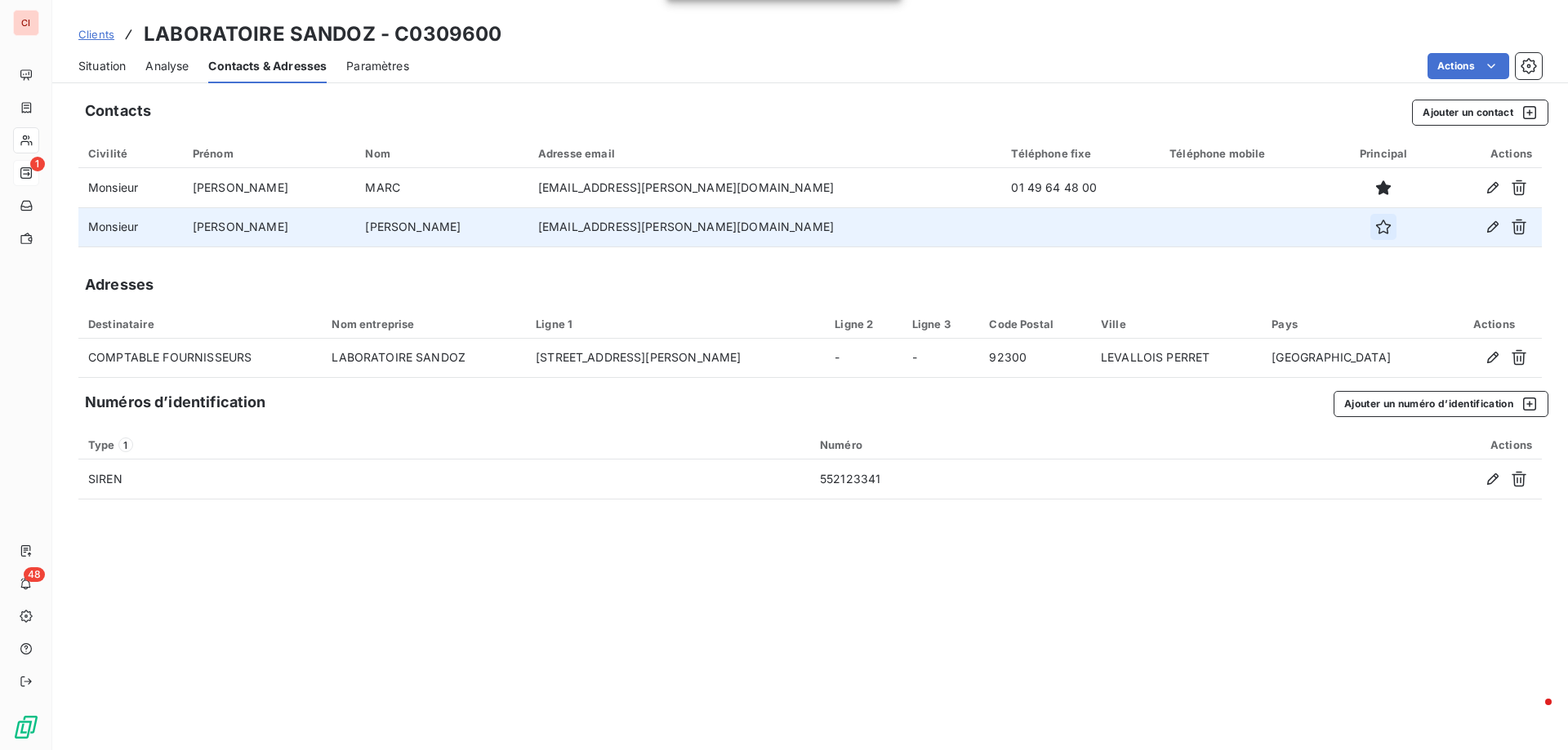
click at [1371, 227] on button "button" at bounding box center [1384, 227] width 26 height 26
click at [1158, 285] on div "Adresses" at bounding box center [810, 285] width 1463 height 23
click at [98, 62] on span "Situation" at bounding box center [102, 65] width 48 height 16
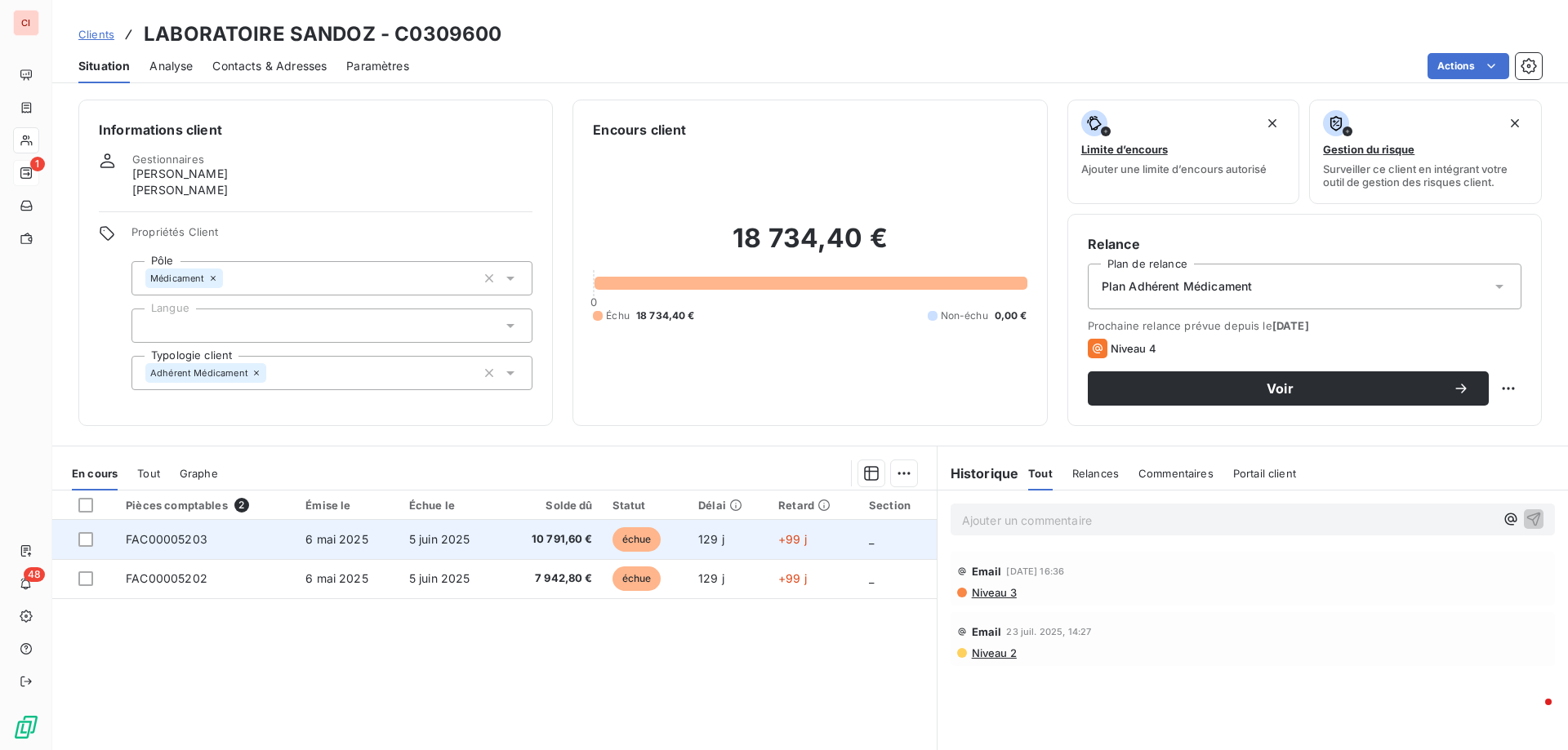
click at [548, 534] on span "10 791,60 €" at bounding box center [552, 539] width 82 height 16
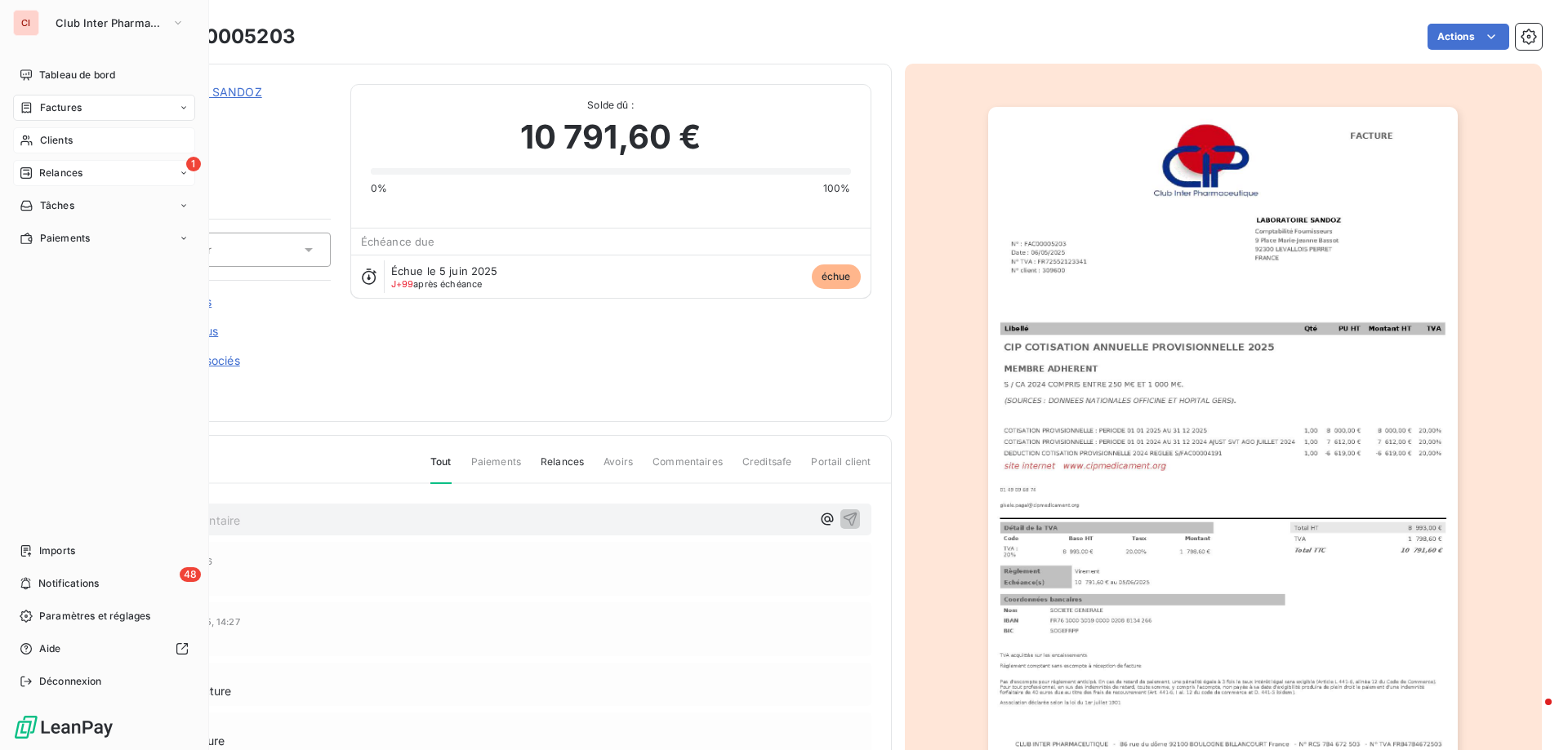
click at [46, 177] on span "Relances" at bounding box center [60, 172] width 43 height 14
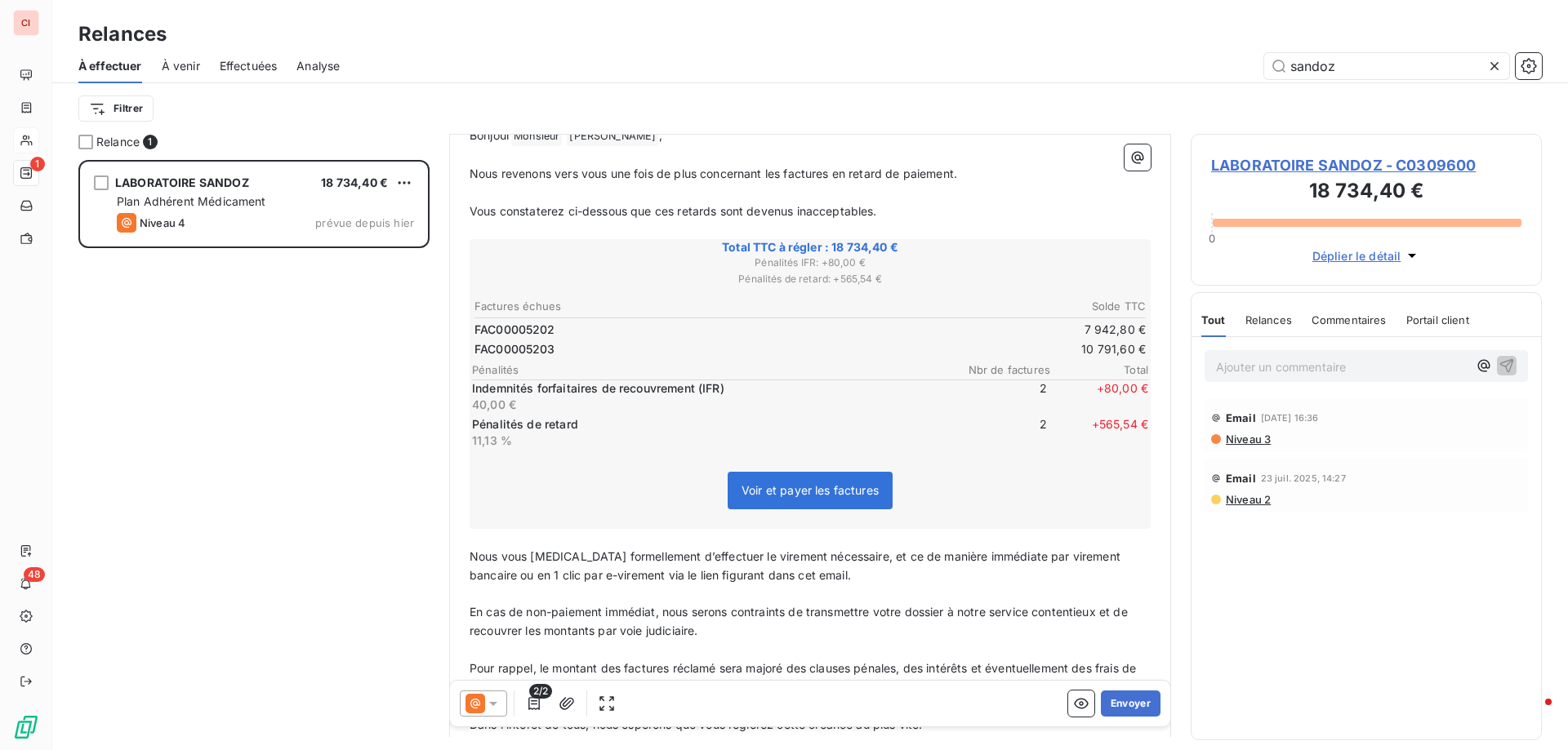
scroll to position [245, 0]
click at [492, 706] on icon at bounding box center [493, 703] width 16 height 16
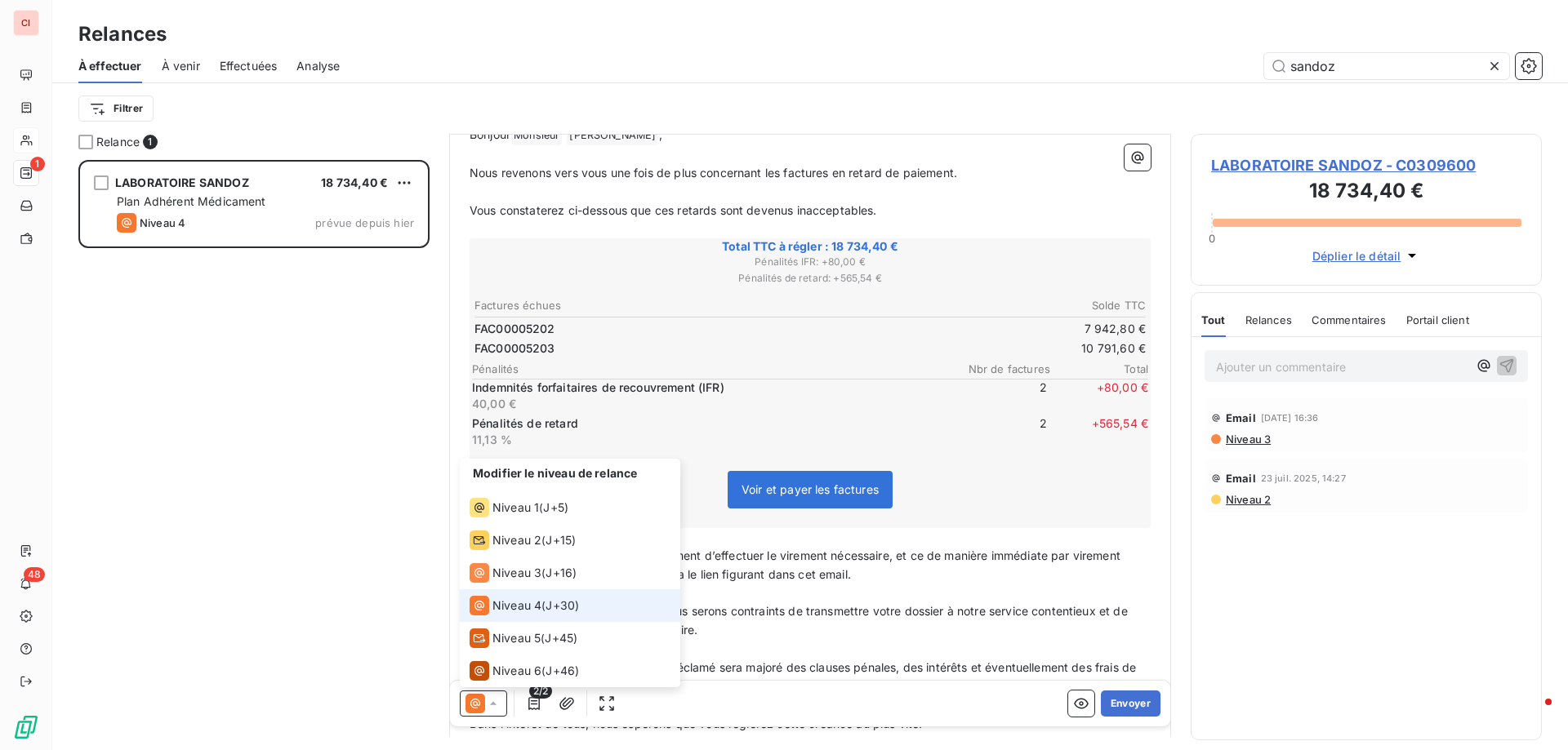
click at [512, 603] on span "Niveau 4" at bounding box center [517, 605] width 49 height 16
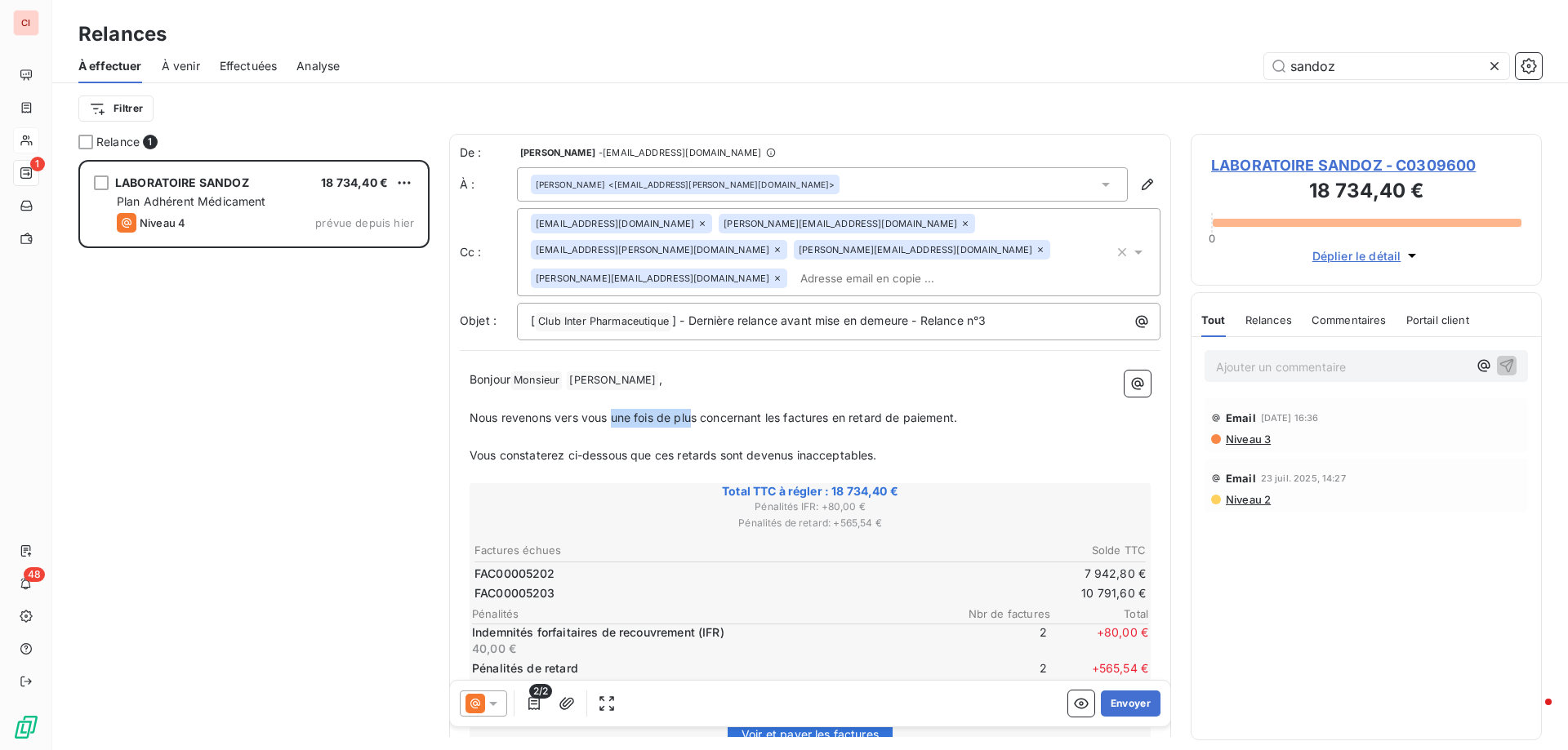
drag, startPoint x: 695, startPoint y: 392, endPoint x: 614, endPoint y: 392, distance: 81.0
click at [614, 410] on span "Nous revenons vers vous une fois de plus concernant les factures en retard de p…" at bounding box center [714, 417] width 488 height 14
click at [720, 428] on p "﻿" at bounding box center [810, 437] width 681 height 19
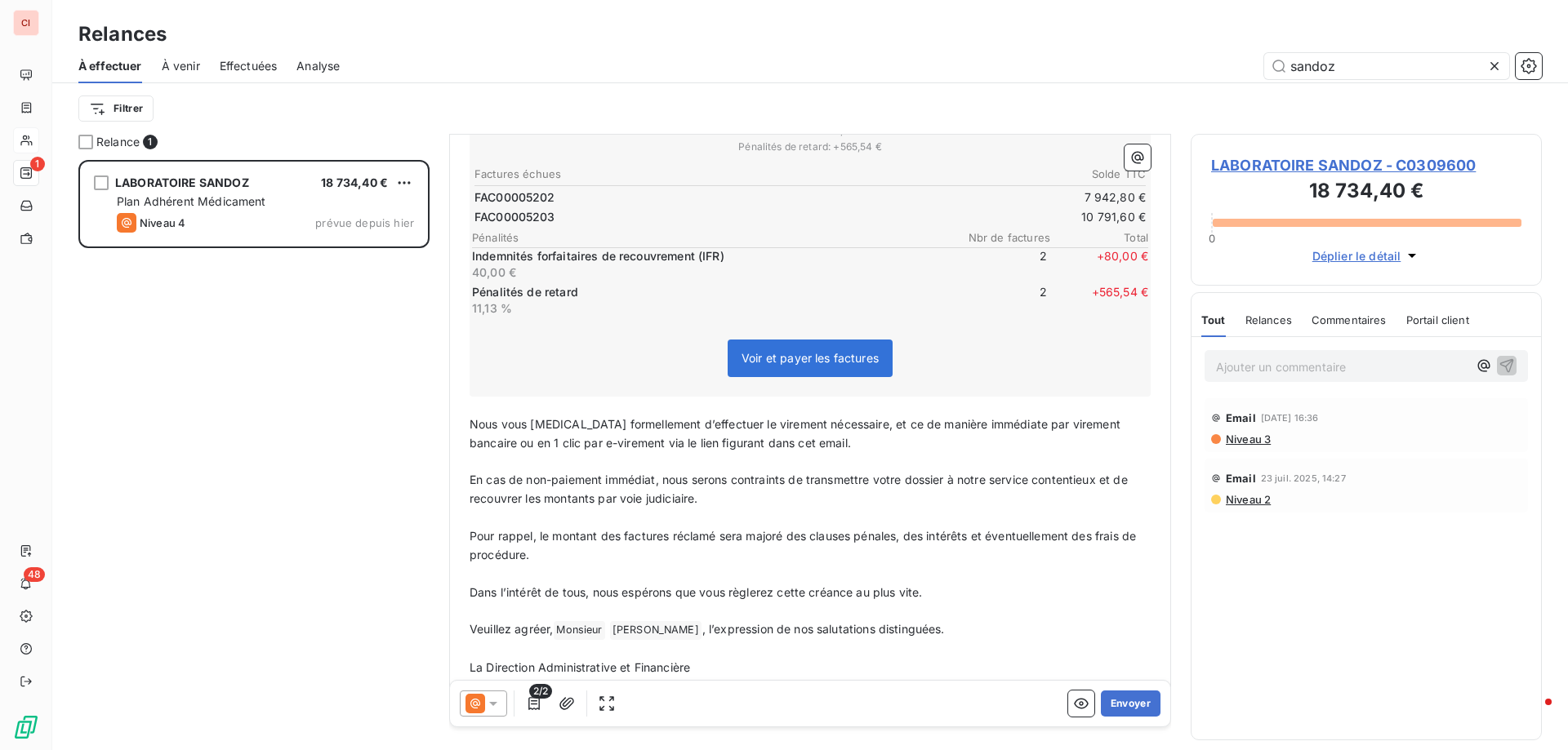
scroll to position [398, 0]
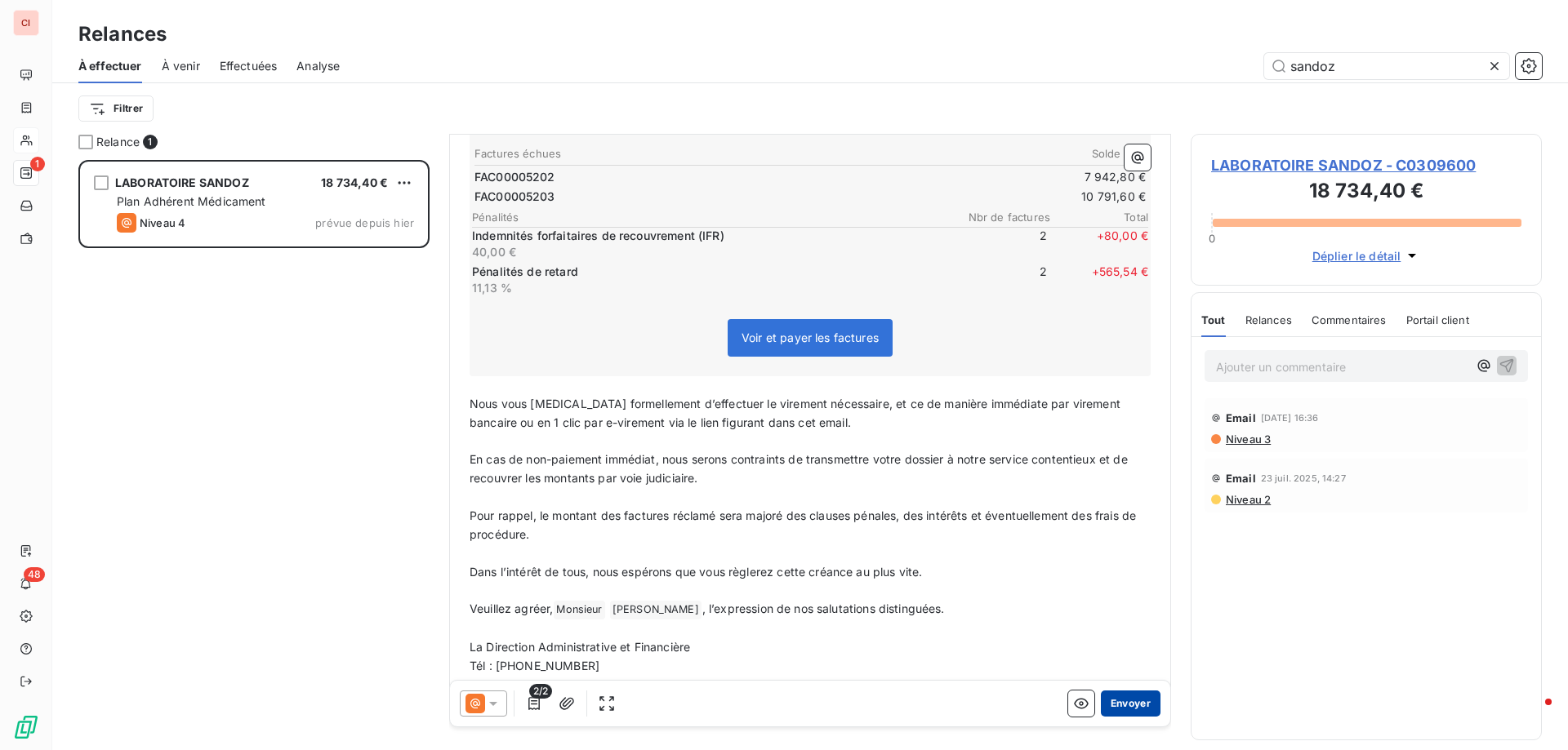
click at [1112, 709] on button "Envoyer" at bounding box center [1130, 703] width 59 height 26
